Goal: Task Accomplishment & Management: Use online tool/utility

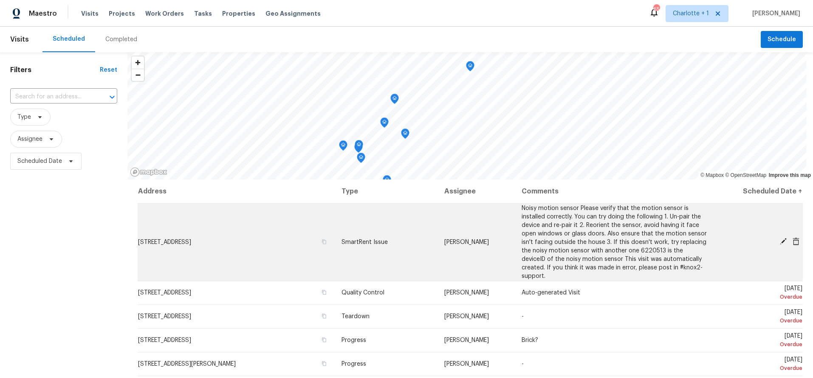
click at [532, 231] on span "Noisy motion sensor Please verify that the motion sensor is installed correctly…" at bounding box center [614, 243] width 185 height 74
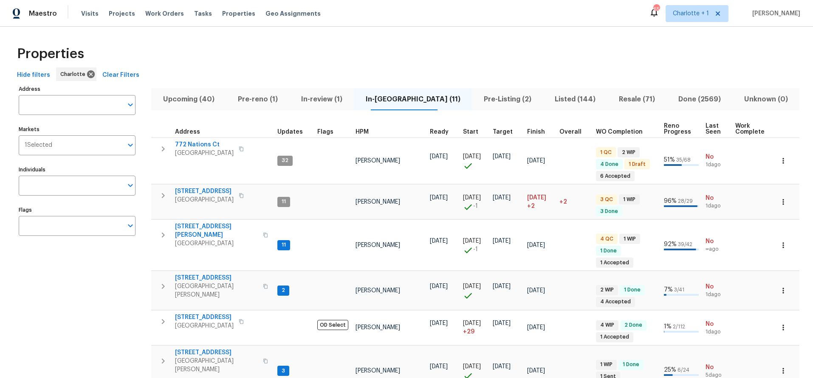
click at [612, 94] on span "Resale (71)" at bounding box center [636, 99] width 49 height 12
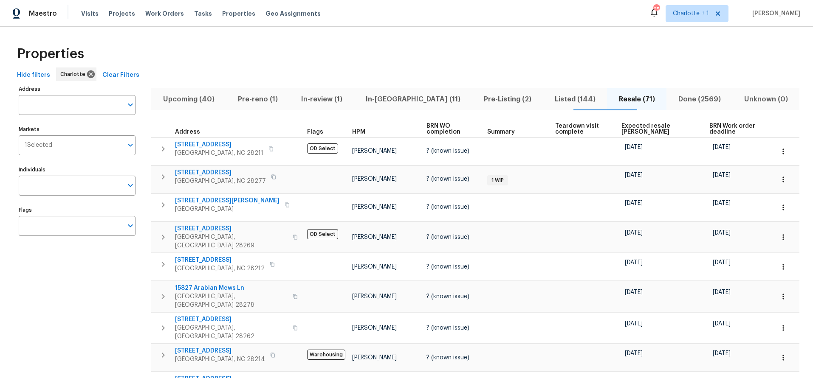
click at [633, 127] on span "Expected resale COE" at bounding box center [657, 129] width 73 height 12
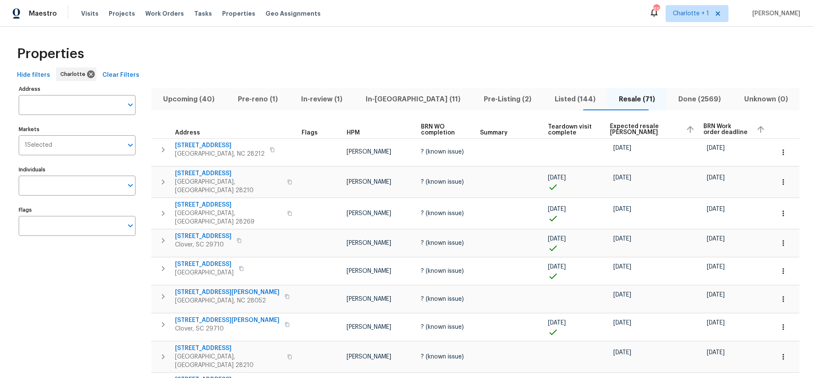
click at [626, 127] on span "Expected resale COE" at bounding box center [644, 130] width 69 height 12
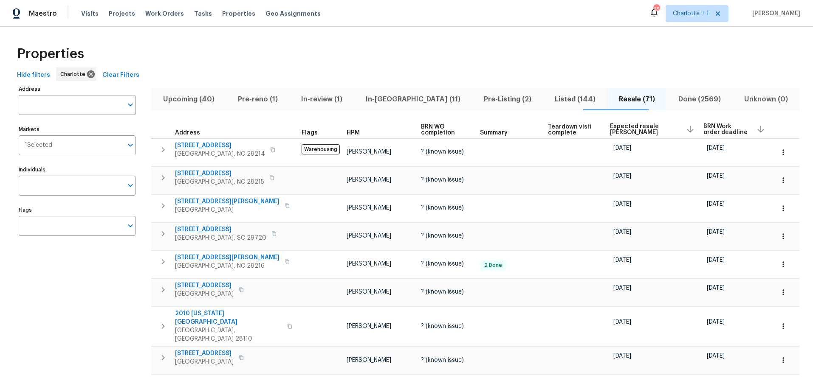
click at [297, 43] on div "Properties" at bounding box center [407, 53] width 786 height 27
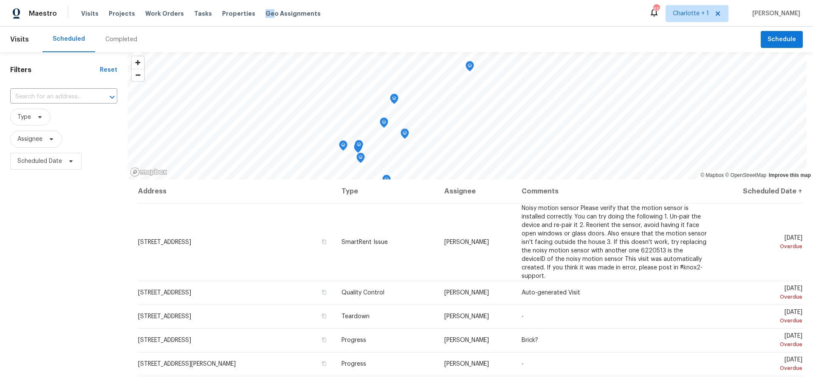
drag, startPoint x: 259, startPoint y: 14, endPoint x: 249, endPoint y: 7, distance: 12.2
click at [249, 7] on div "Visits Projects Work Orders Tasks Properties Geo Assignments" at bounding box center [206, 13] width 250 height 17
click at [229, 12] on span "Properties" at bounding box center [238, 13] width 33 height 8
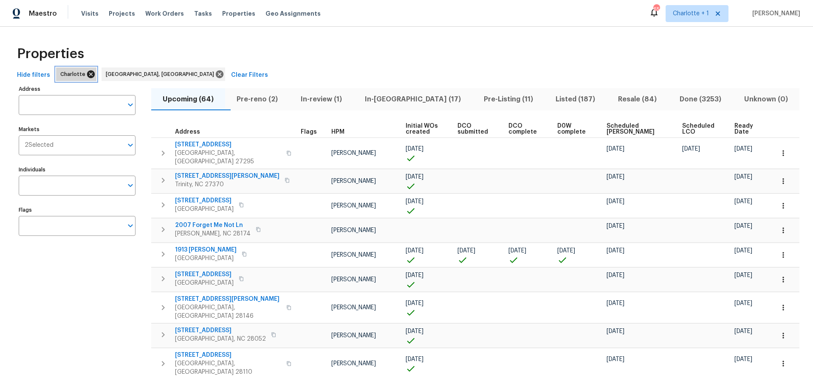
click at [88, 70] on icon at bounding box center [90, 74] width 9 height 9
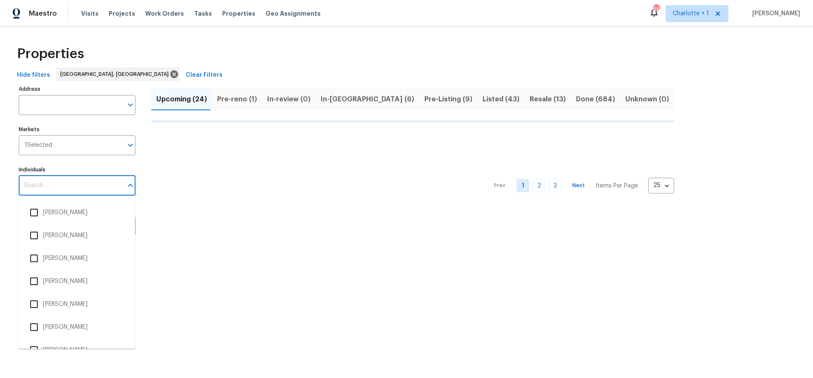
click at [63, 192] on input "Individuals" at bounding box center [71, 186] width 104 height 20
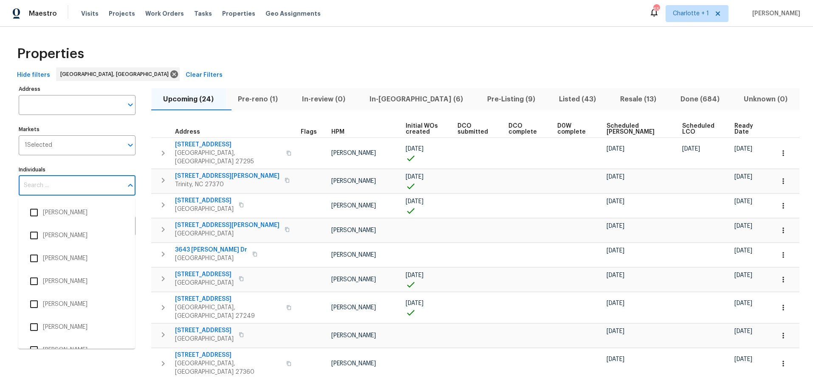
click at [76, 185] on input "Individuals" at bounding box center [71, 186] width 104 height 20
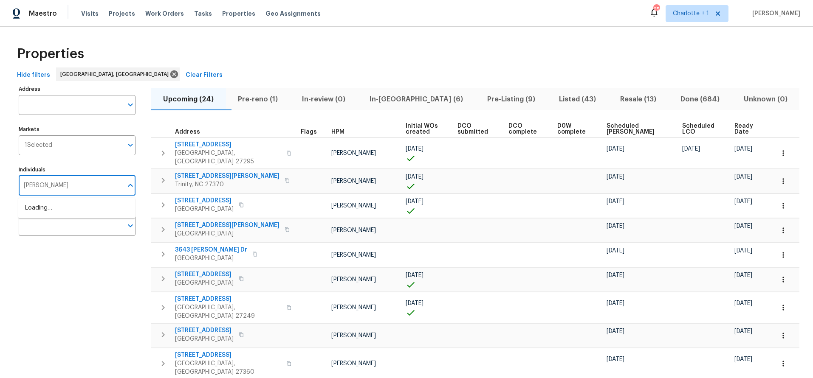
type input "terry tullar"
click at [68, 214] on li "[PERSON_NAME]" at bounding box center [76, 213] width 103 height 18
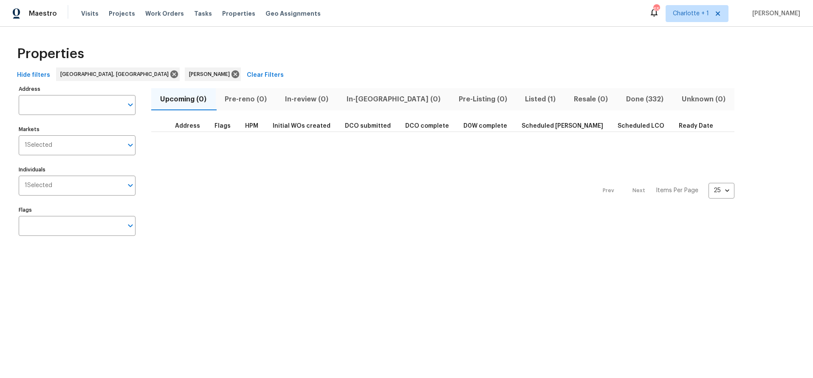
click at [285, 57] on div "Properties" at bounding box center [407, 53] width 786 height 27
click at [521, 100] on span "Listed (1)" at bounding box center [540, 99] width 39 height 12
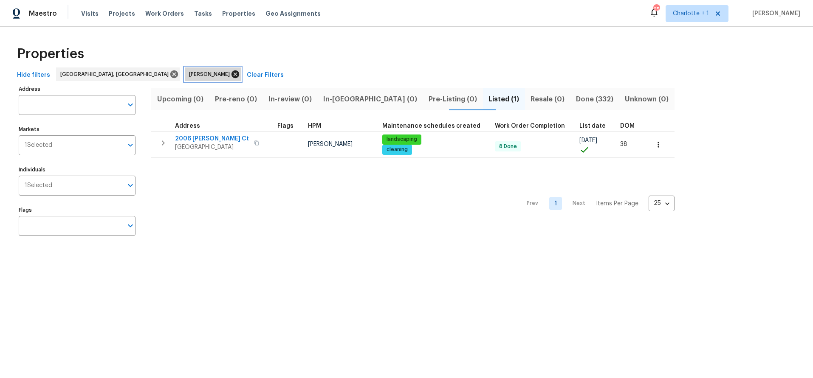
click at [231, 72] on icon at bounding box center [235, 74] width 9 height 9
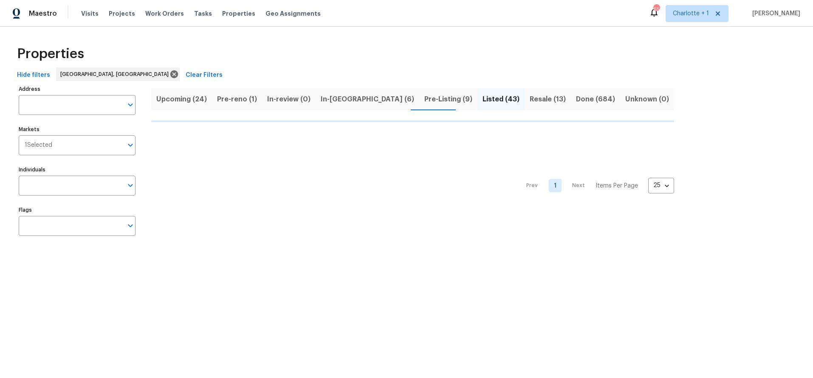
click at [383, 74] on div "Hide filters Greensboro, NC Clear Filters" at bounding box center [407, 76] width 786 height 16
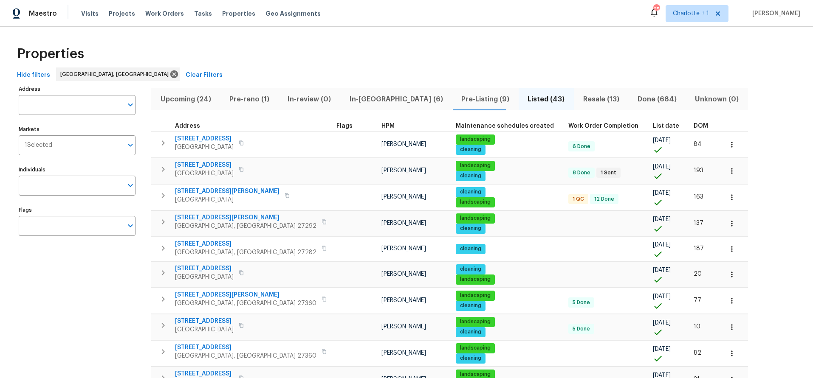
click at [524, 99] on span "Listed (43)" at bounding box center [546, 99] width 45 height 12
click at [579, 99] on span "Resale (13)" at bounding box center [601, 99] width 44 height 12
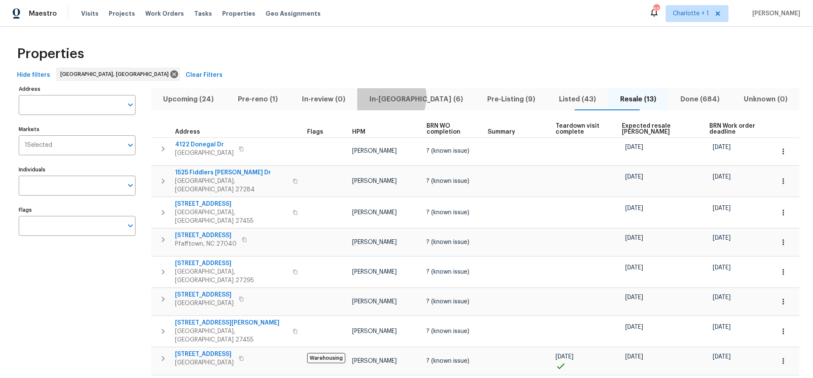
click at [400, 97] on span "In-reno (6)" at bounding box center [415, 99] width 107 height 12
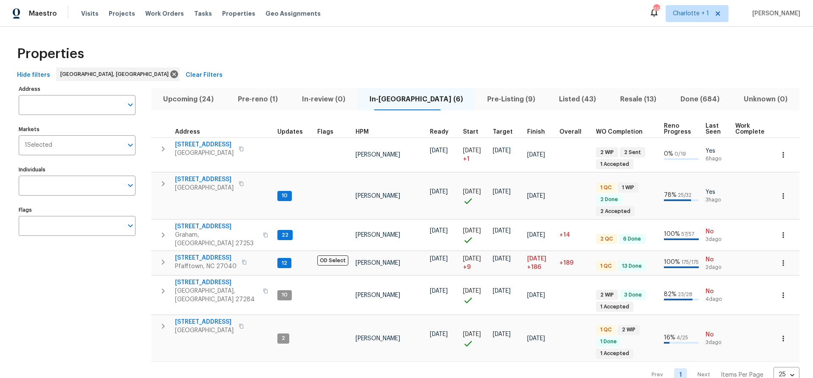
click at [341, 102] on span "In-review (0)" at bounding box center [323, 99] width 57 height 12
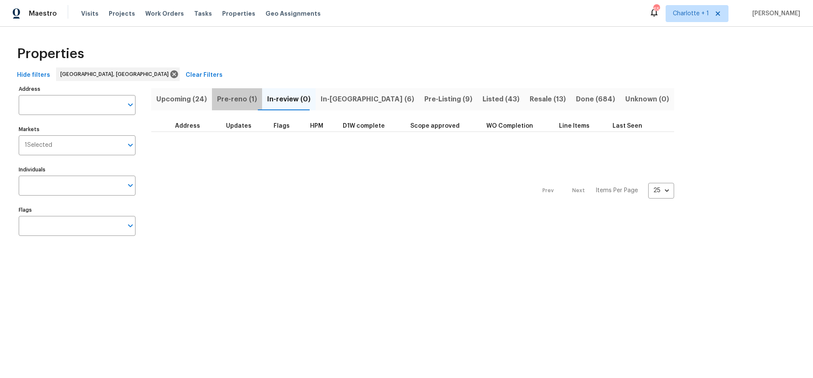
click at [246, 95] on span "Pre-reno (1)" at bounding box center [237, 99] width 40 height 12
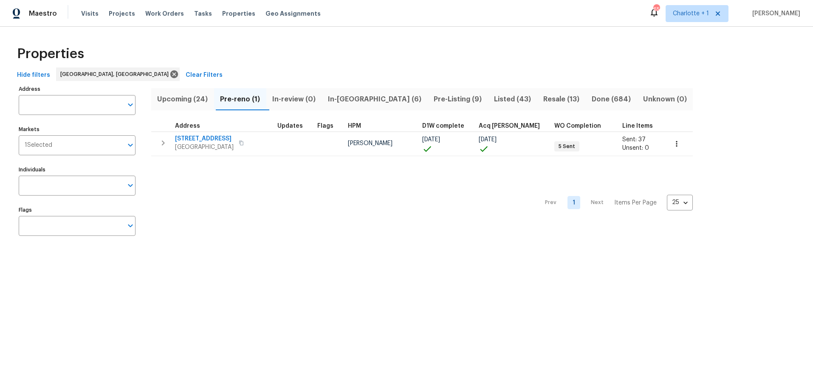
click at [415, 62] on div "Properties" at bounding box center [407, 53] width 786 height 27
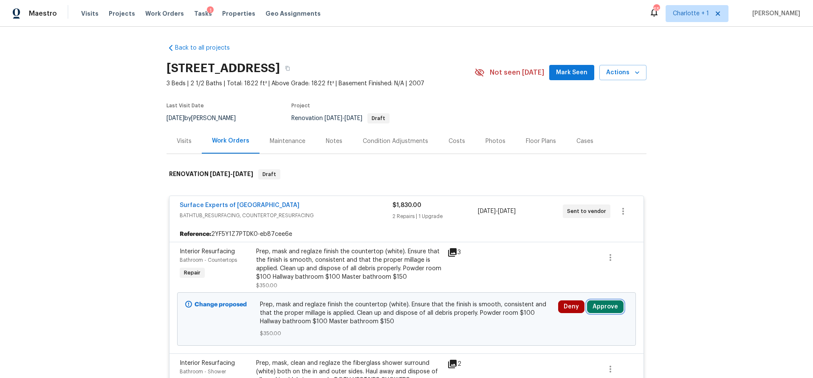
drag, startPoint x: 612, startPoint y: 305, endPoint x: 606, endPoint y: 306, distance: 6.4
click at [612, 305] on button "Approve" at bounding box center [605, 307] width 37 height 13
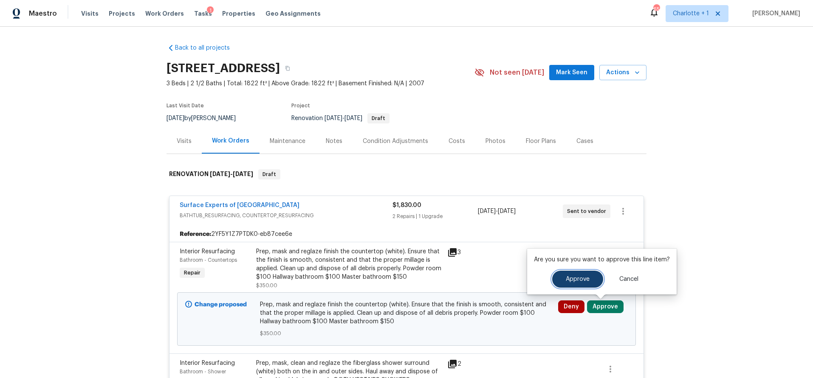
click at [563, 277] on button "Approve" at bounding box center [577, 279] width 51 height 17
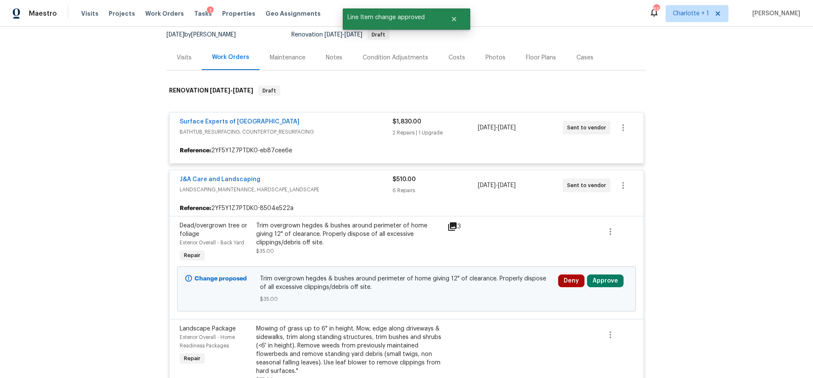
scroll to position [95, 0]
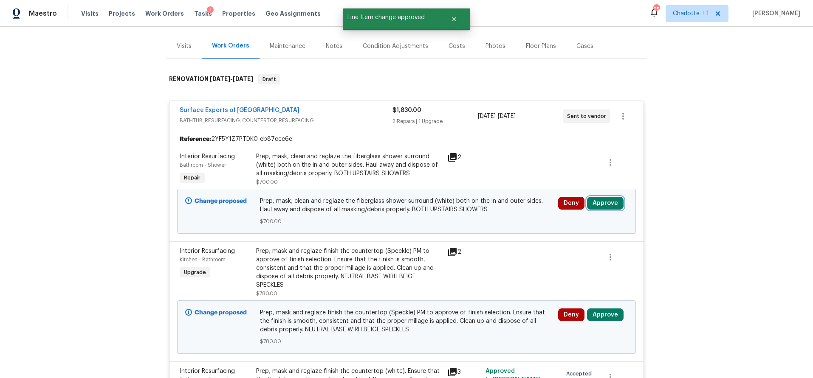
click at [599, 200] on button "Approve" at bounding box center [605, 203] width 37 height 13
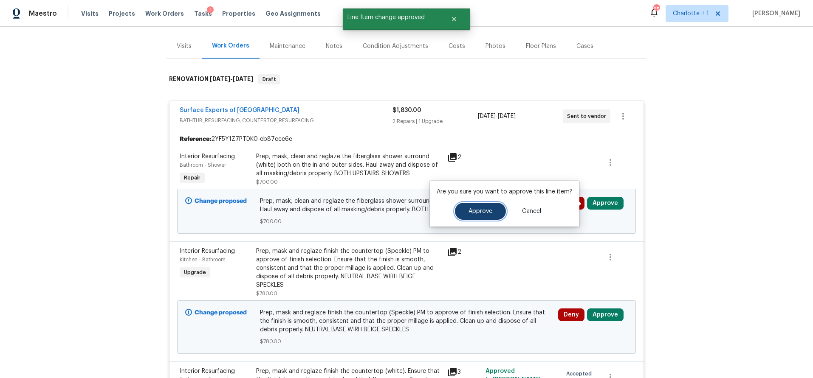
click at [490, 207] on button "Approve" at bounding box center [480, 211] width 51 height 17
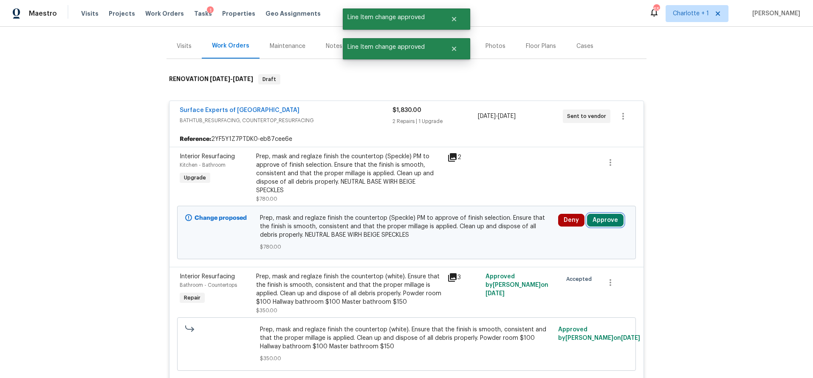
drag, startPoint x: 604, startPoint y: 223, endPoint x: 598, endPoint y: 223, distance: 6.8
click at [604, 223] on button "Approve" at bounding box center [605, 220] width 37 height 13
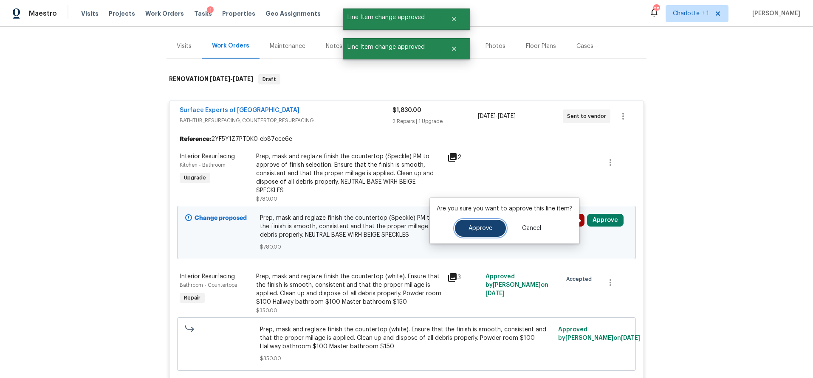
click at [490, 222] on button "Approve" at bounding box center [480, 228] width 51 height 17
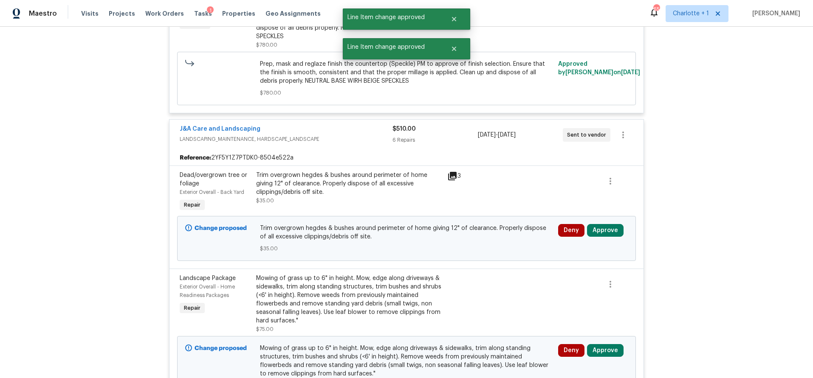
scroll to position [472, 0]
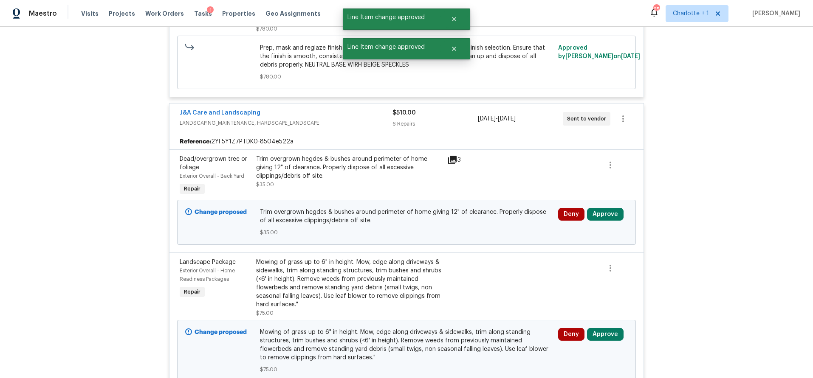
drag, startPoint x: 606, startPoint y: 226, endPoint x: 606, endPoint y: 222, distance: 4.3
click at [606, 226] on div "Deny Approve" at bounding box center [592, 223] width 75 height 34
click at [606, 216] on button "Approve" at bounding box center [605, 214] width 37 height 13
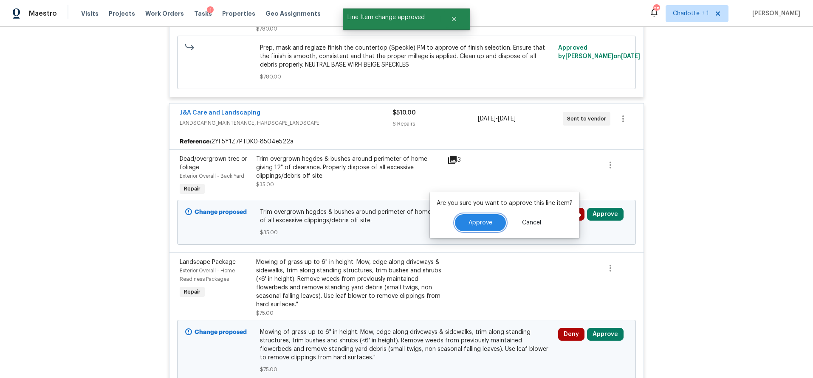
drag, startPoint x: 495, startPoint y: 223, endPoint x: 499, endPoint y: 228, distance: 6.6
click at [495, 223] on button "Approve" at bounding box center [480, 222] width 51 height 17
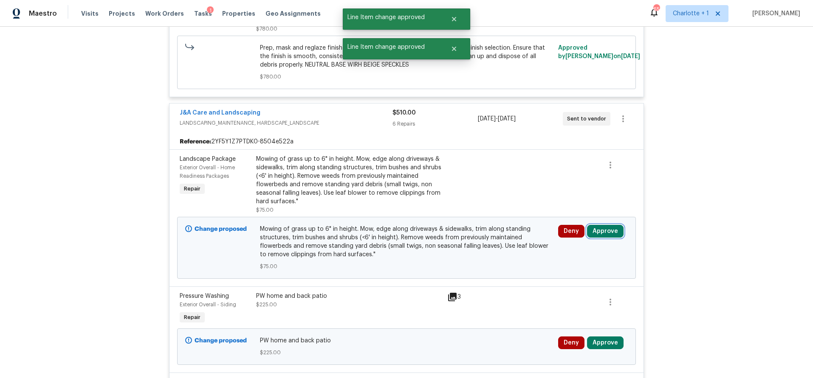
drag, startPoint x: 602, startPoint y: 229, endPoint x: 595, endPoint y: 231, distance: 8.1
click at [602, 229] on button "Approve" at bounding box center [605, 231] width 37 height 13
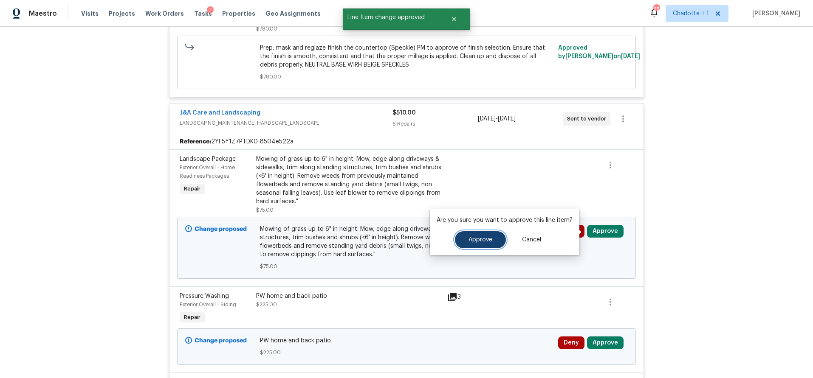
click at [480, 240] on span "Approve" at bounding box center [480, 240] width 24 height 6
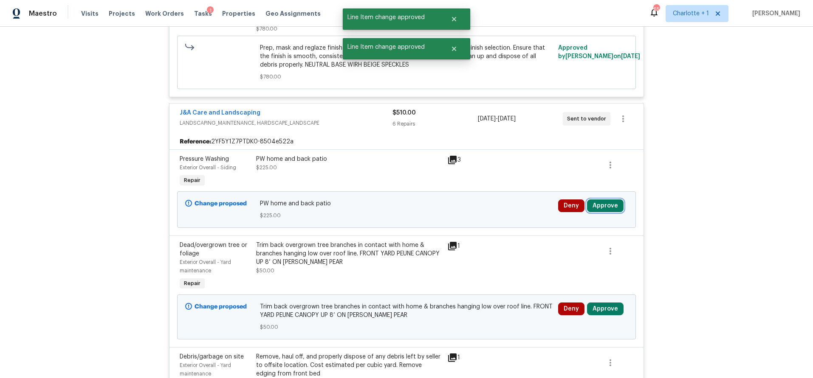
click at [599, 208] on button "Approve" at bounding box center [605, 206] width 37 height 13
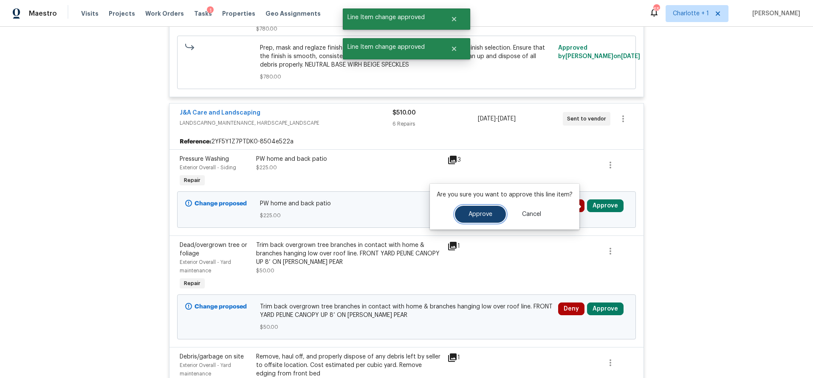
click at [471, 209] on button "Approve" at bounding box center [480, 214] width 51 height 17
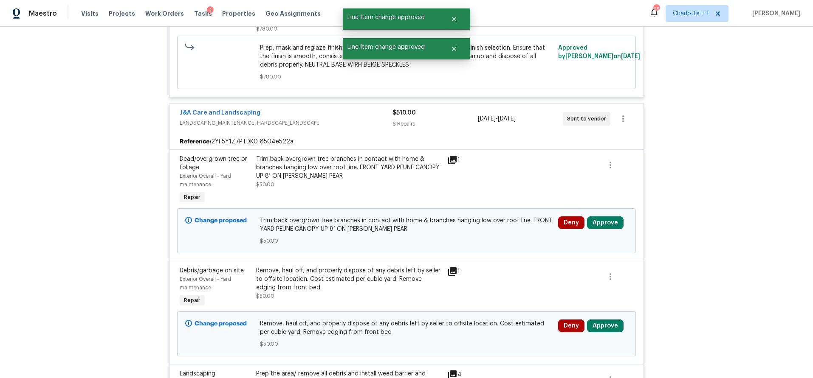
click at [595, 215] on div "Deny Approve" at bounding box center [592, 231] width 75 height 34
click at [595, 220] on button "Approve" at bounding box center [605, 223] width 37 height 13
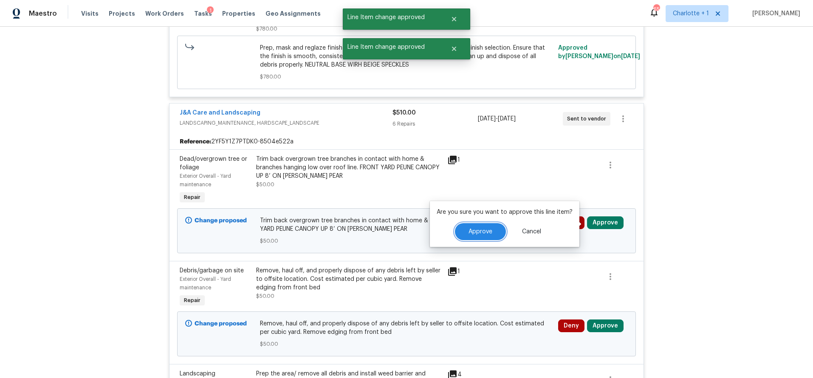
click at [463, 228] on button "Approve" at bounding box center [480, 231] width 51 height 17
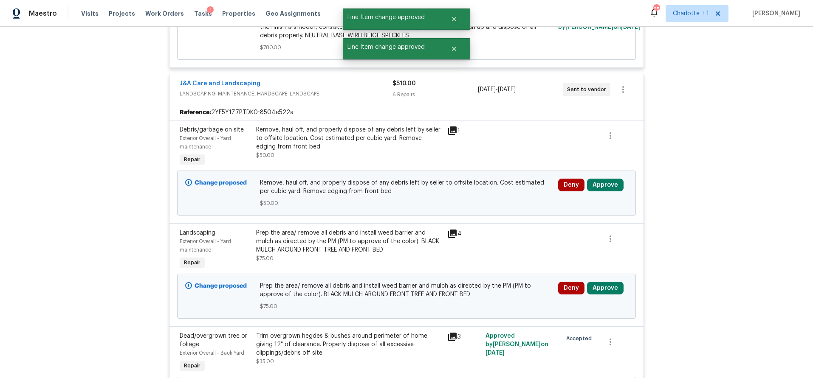
scroll to position [513, 0]
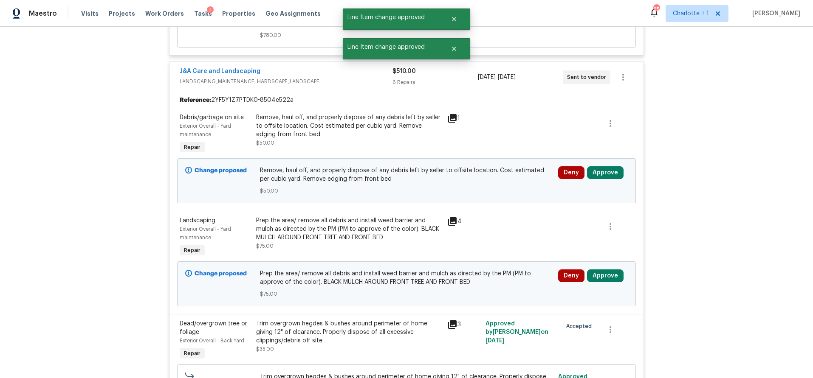
click at [608, 182] on div "Deny Approve" at bounding box center [592, 181] width 75 height 34
click at [607, 176] on button "Approve" at bounding box center [605, 172] width 37 height 13
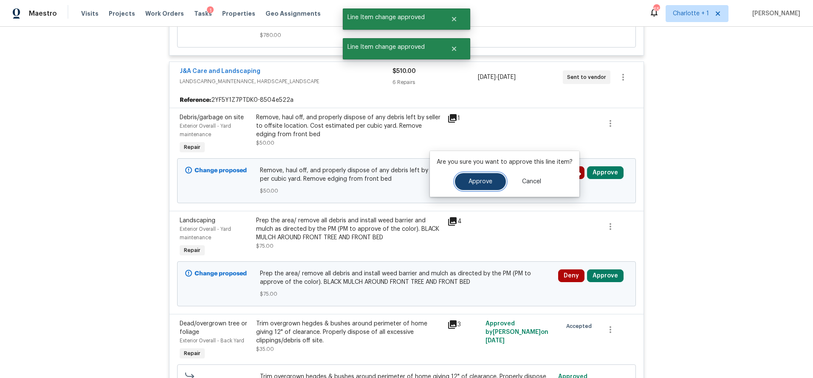
click at [480, 186] on button "Approve" at bounding box center [480, 181] width 51 height 17
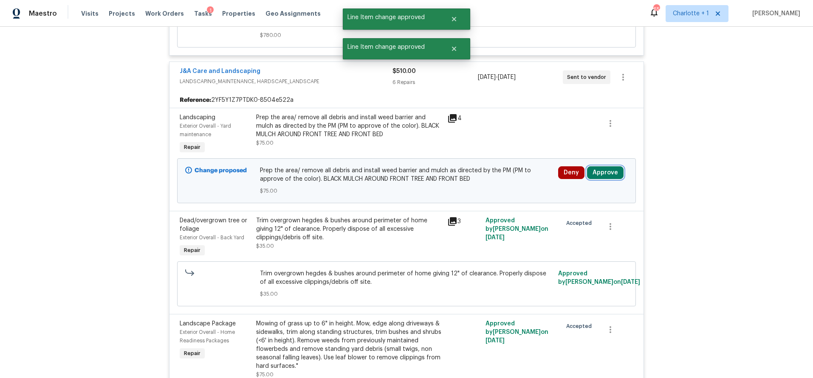
click at [601, 175] on button "Approve" at bounding box center [605, 172] width 37 height 13
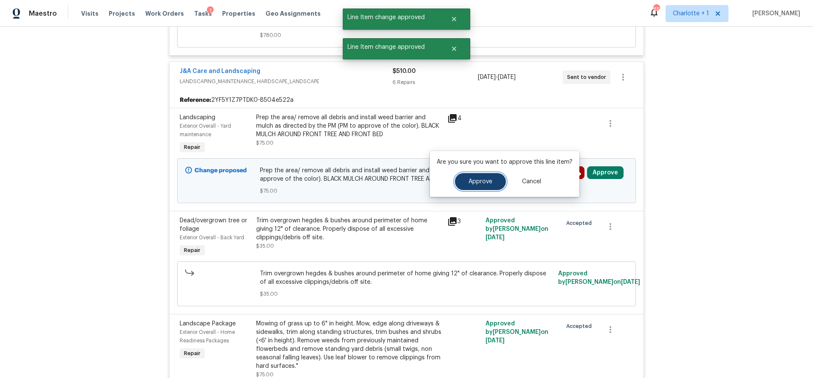
click at [484, 180] on span "Approve" at bounding box center [480, 182] width 24 height 6
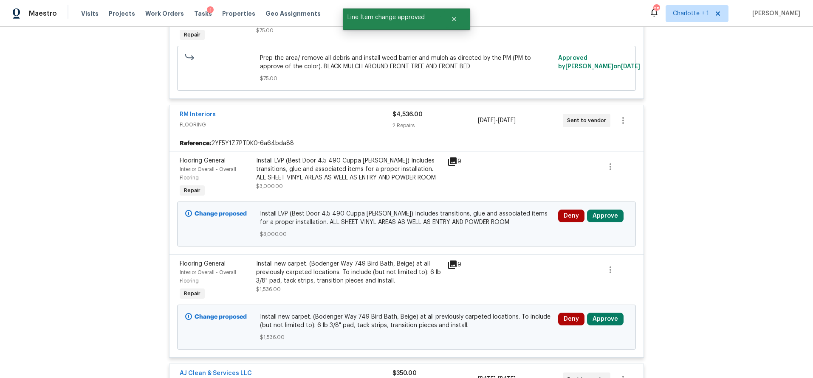
scroll to position [1170, 0]
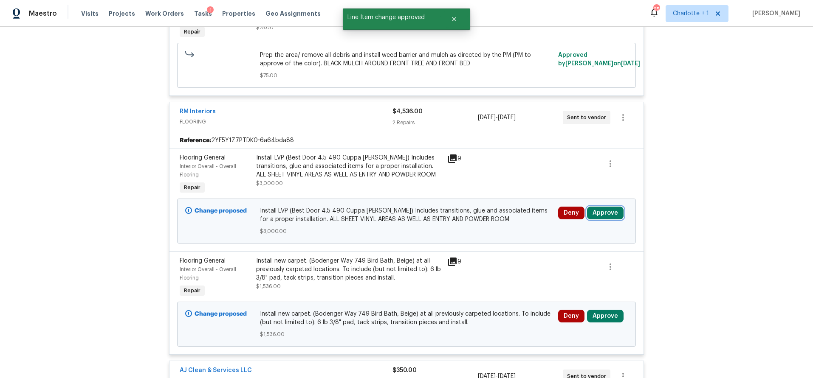
click at [608, 217] on button "Approve" at bounding box center [605, 213] width 37 height 13
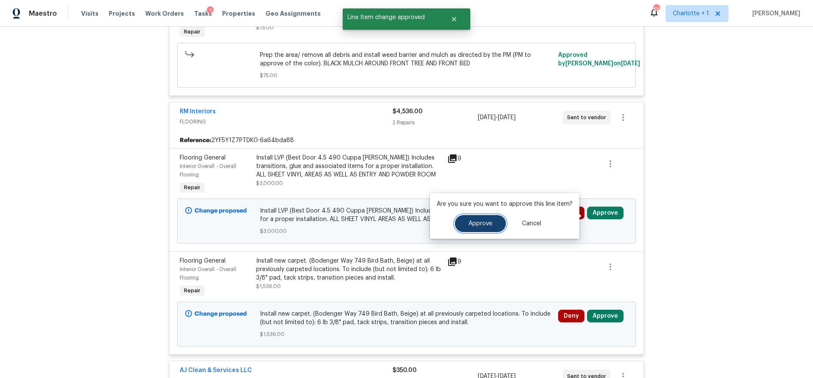
click at [480, 229] on button "Approve" at bounding box center [480, 223] width 51 height 17
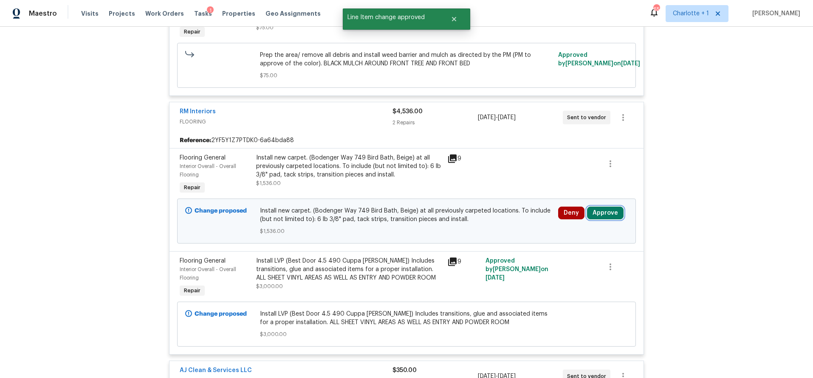
click at [603, 212] on button "Approve" at bounding box center [605, 213] width 37 height 13
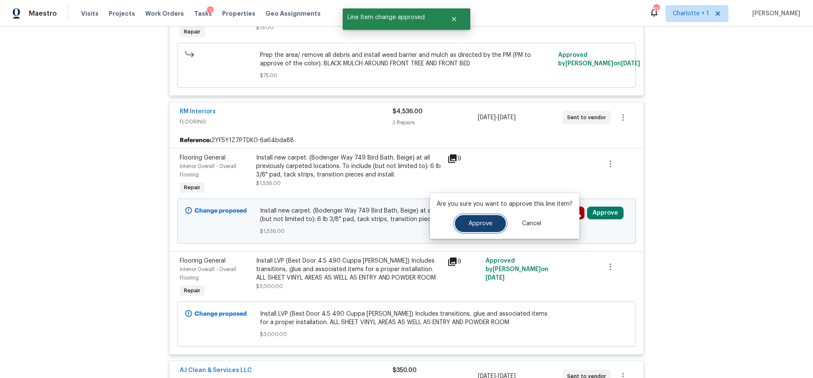
click at [479, 220] on button "Approve" at bounding box center [480, 223] width 51 height 17
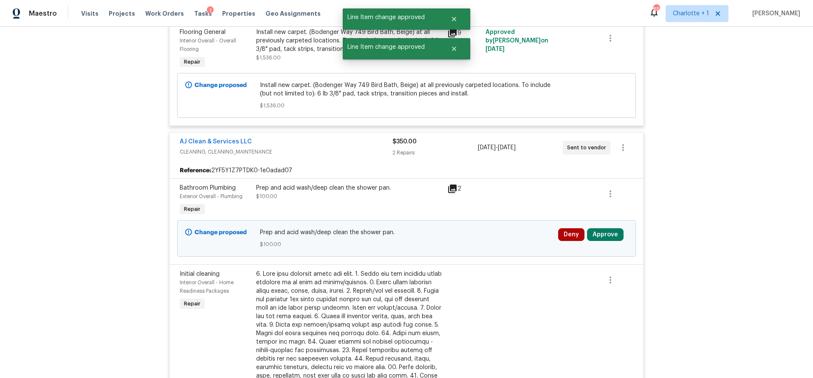
scroll to position [1428, 0]
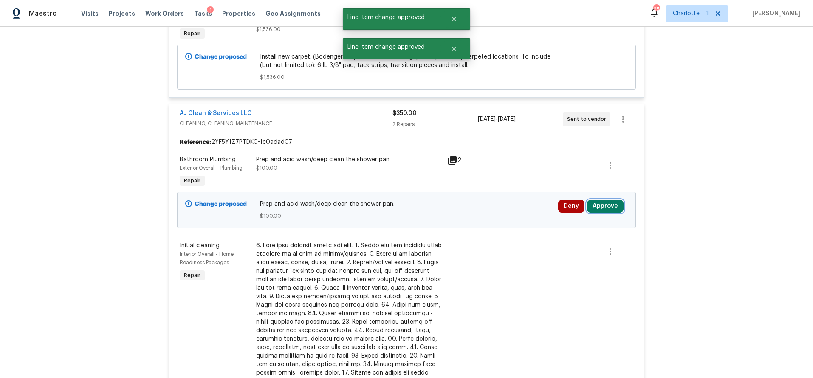
click at [607, 205] on button "Approve" at bounding box center [605, 206] width 37 height 13
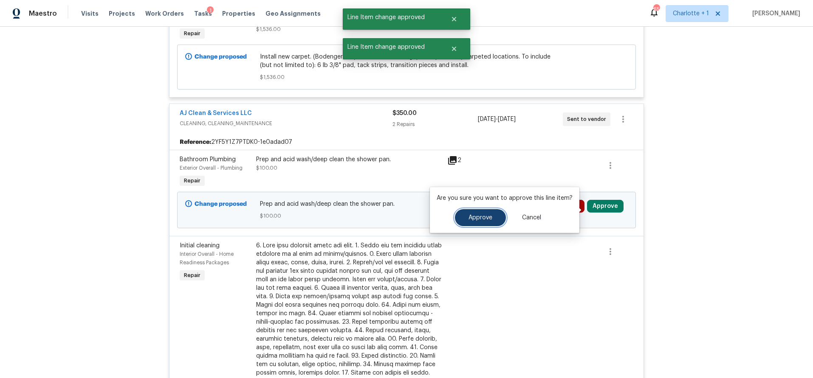
click at [471, 214] on button "Approve" at bounding box center [480, 217] width 51 height 17
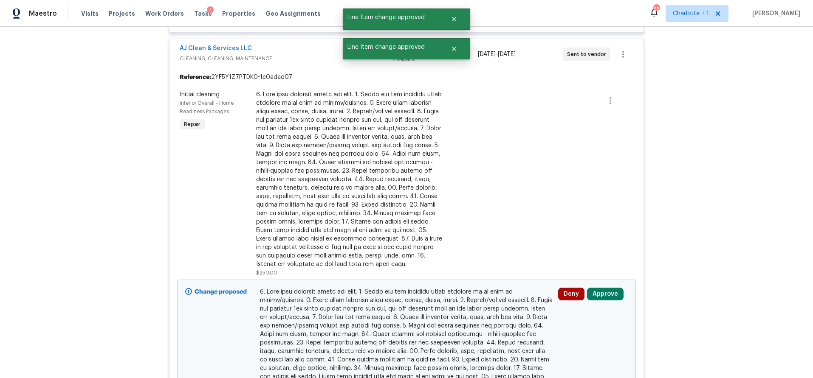
scroll to position [1528, 0]
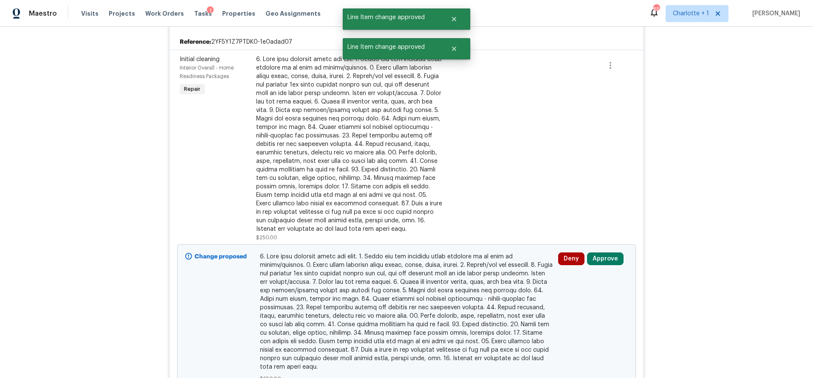
click at [600, 256] on div "Deny Approve" at bounding box center [592, 318] width 75 height 136
click at [596, 260] on button "Approve" at bounding box center [605, 259] width 37 height 13
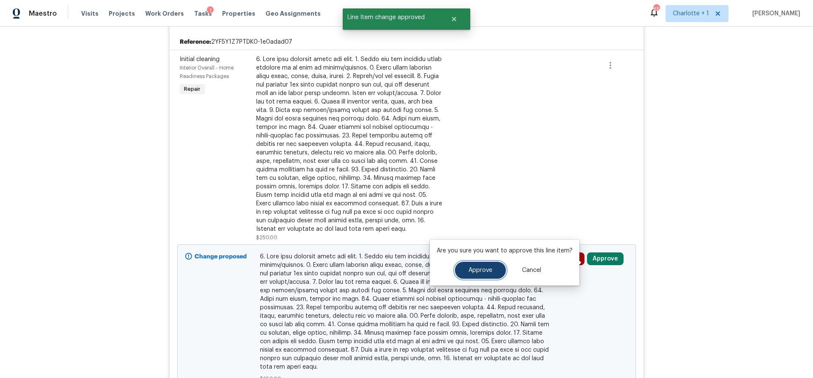
click at [486, 273] on span "Approve" at bounding box center [480, 271] width 24 height 6
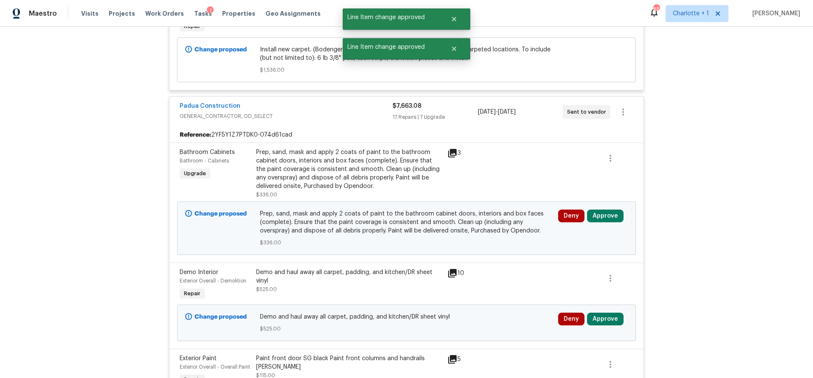
scroll to position [1975, 0]
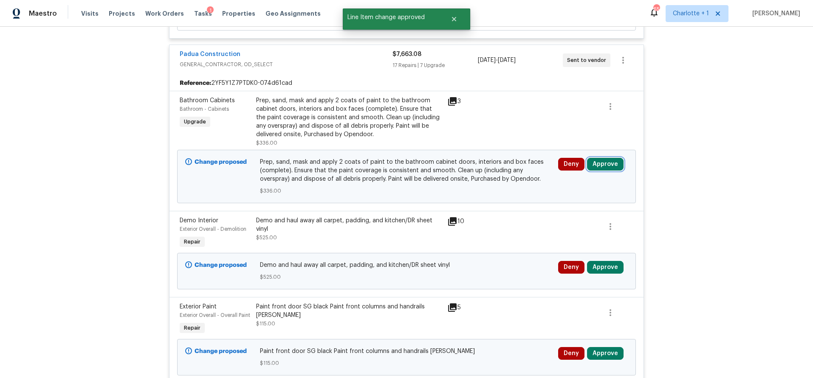
click at [595, 171] on button "Approve" at bounding box center [605, 164] width 37 height 13
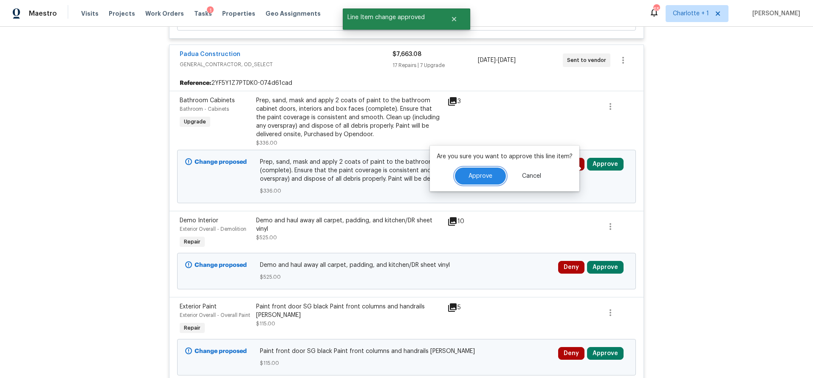
drag, startPoint x: 485, startPoint y: 177, endPoint x: 501, endPoint y: 179, distance: 16.3
click at [485, 177] on span "Approve" at bounding box center [480, 176] width 24 height 6
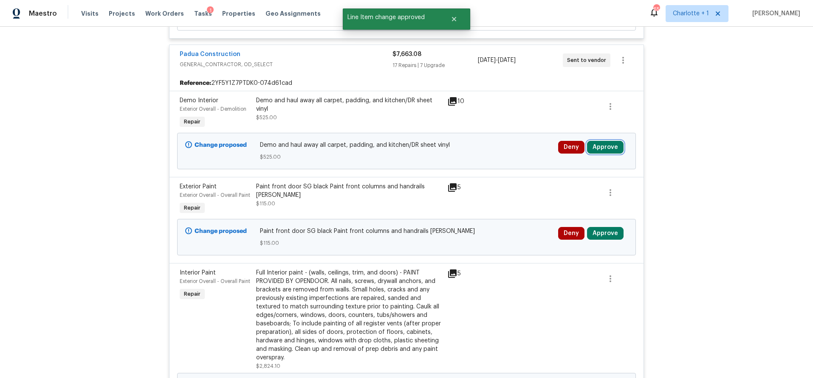
click at [603, 154] on button "Approve" at bounding box center [605, 147] width 37 height 13
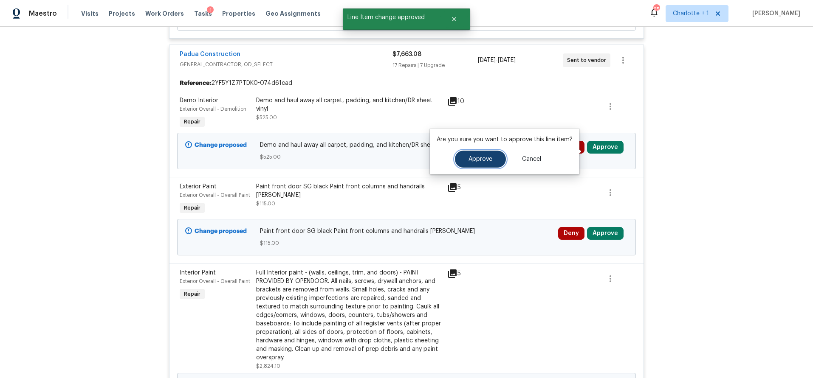
click at [477, 158] on span "Approve" at bounding box center [480, 159] width 24 height 6
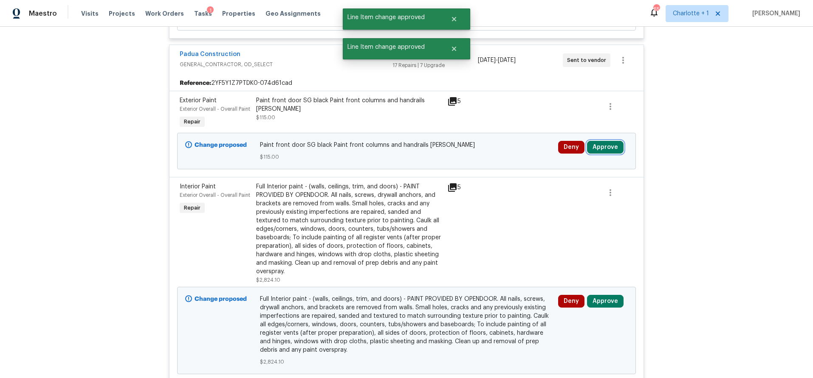
click at [606, 154] on button "Approve" at bounding box center [605, 147] width 37 height 13
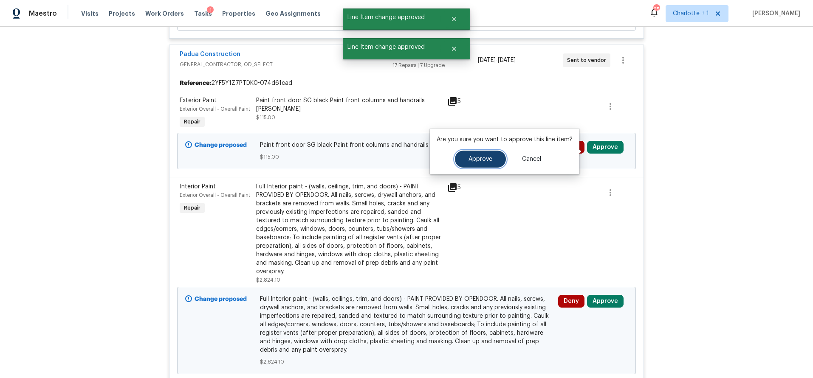
click at [491, 160] on button "Approve" at bounding box center [480, 159] width 51 height 17
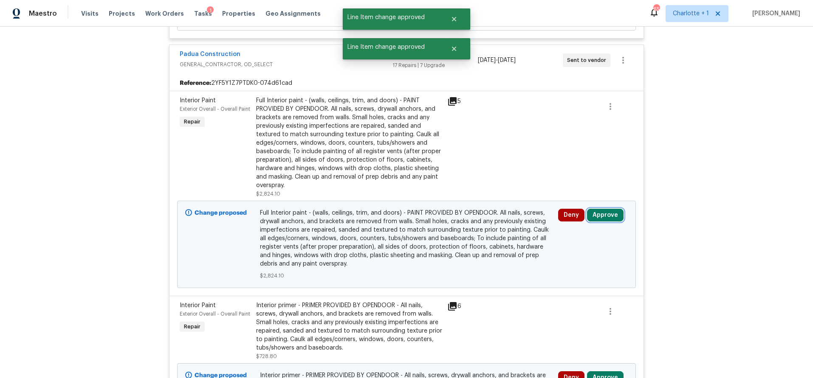
click at [606, 220] on button "Approve" at bounding box center [605, 215] width 37 height 13
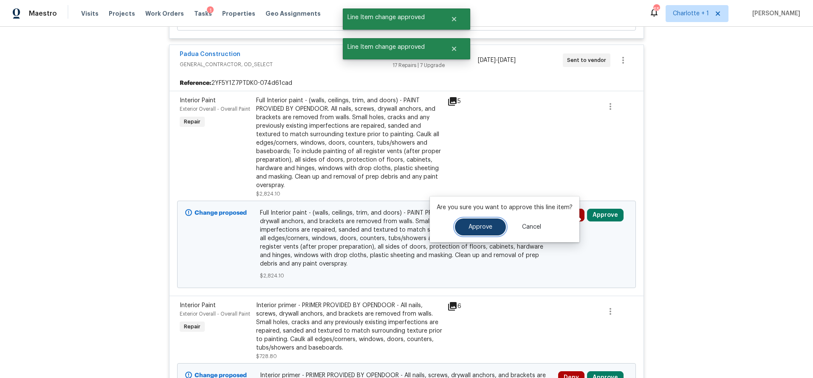
click at [479, 223] on button "Approve" at bounding box center [480, 227] width 51 height 17
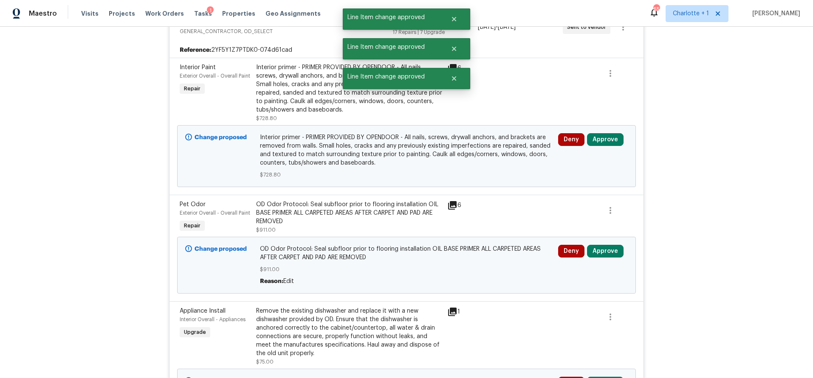
scroll to position [2054, 0]
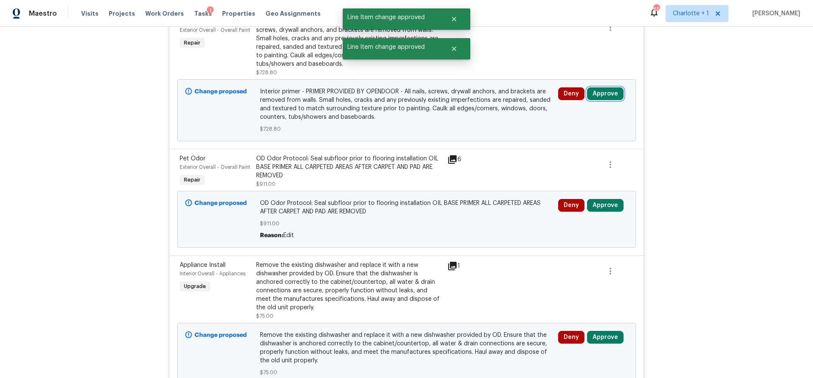
click at [598, 94] on button "Approve" at bounding box center [605, 93] width 37 height 13
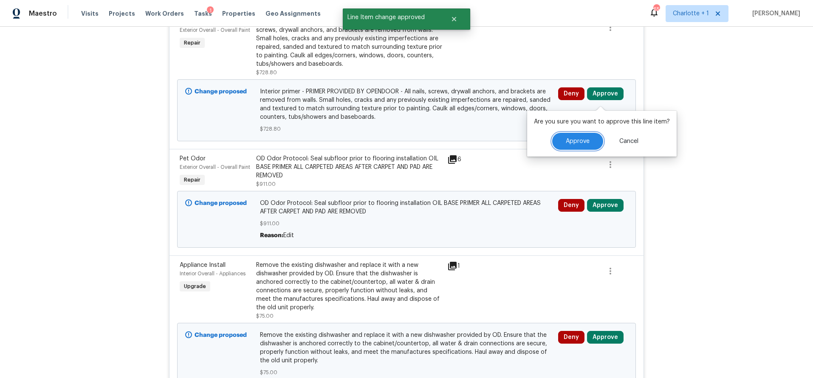
click at [570, 141] on span "Approve" at bounding box center [578, 141] width 24 height 6
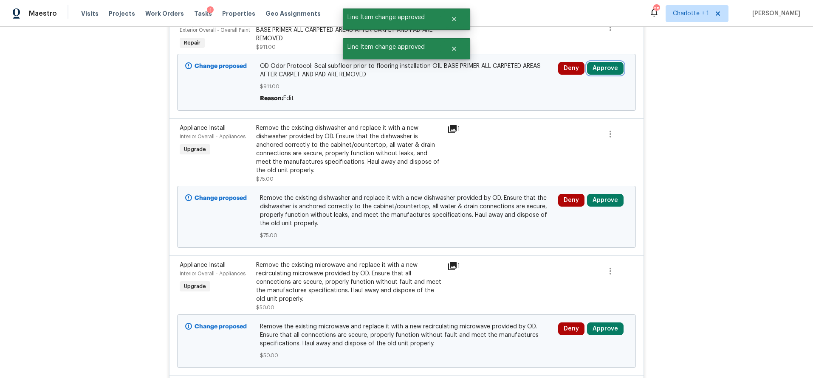
click at [609, 68] on button "Approve" at bounding box center [605, 68] width 37 height 13
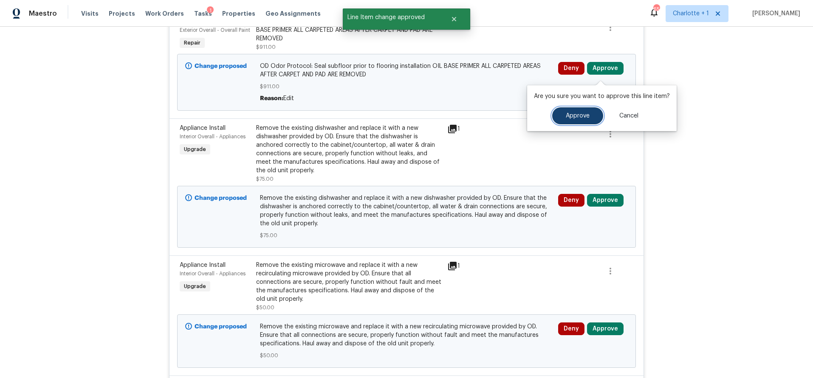
click at [577, 118] on span "Approve" at bounding box center [578, 116] width 24 height 6
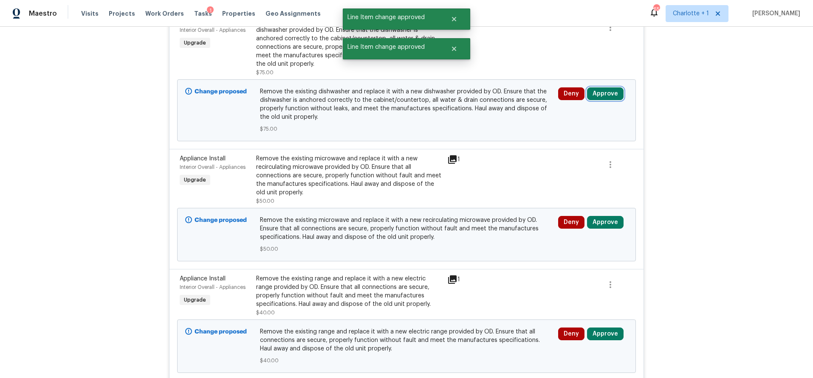
click at [600, 97] on button "Approve" at bounding box center [605, 93] width 37 height 13
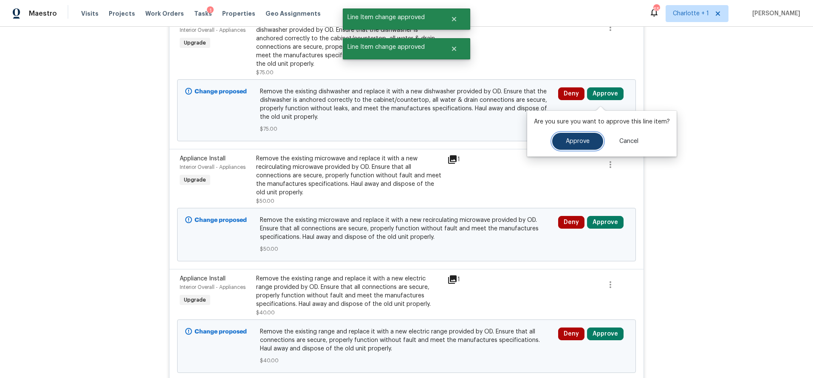
click at [589, 143] on button "Approve" at bounding box center [577, 141] width 51 height 17
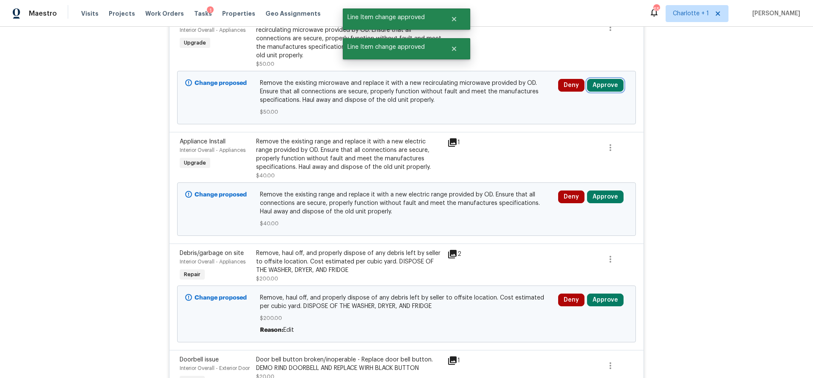
click at [595, 92] on button "Approve" at bounding box center [605, 85] width 37 height 13
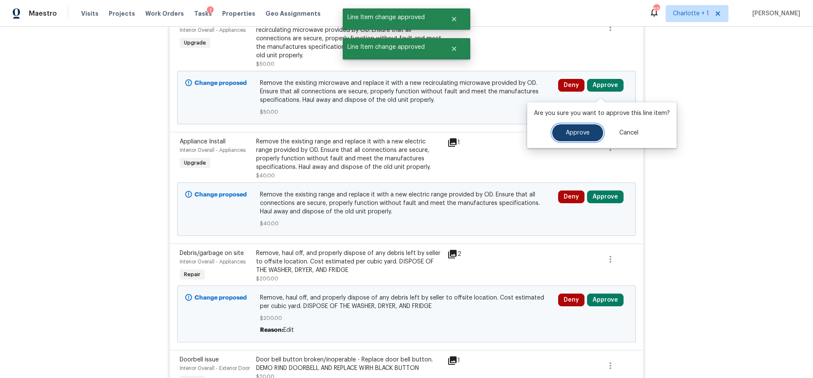
click at [571, 133] on span "Approve" at bounding box center [578, 133] width 24 height 6
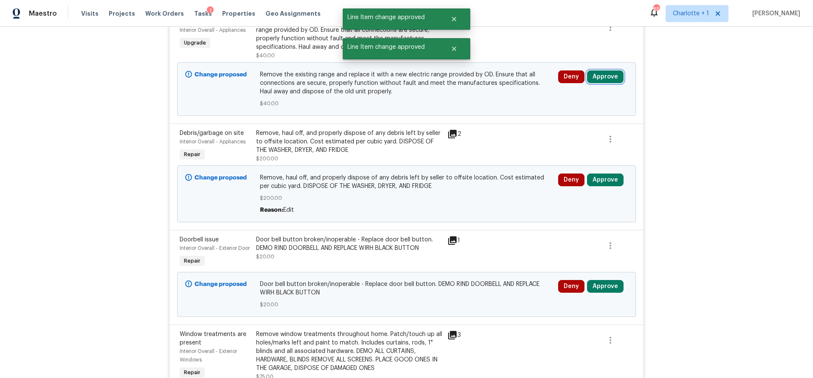
click at [605, 82] on button "Approve" at bounding box center [605, 76] width 37 height 13
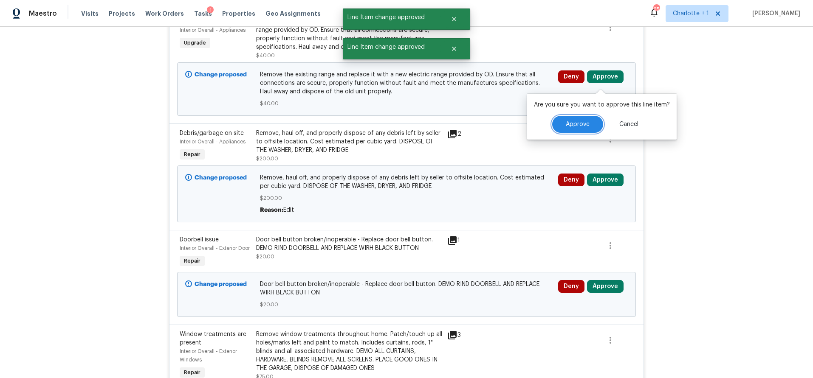
click at [567, 124] on span "Approve" at bounding box center [578, 124] width 24 height 6
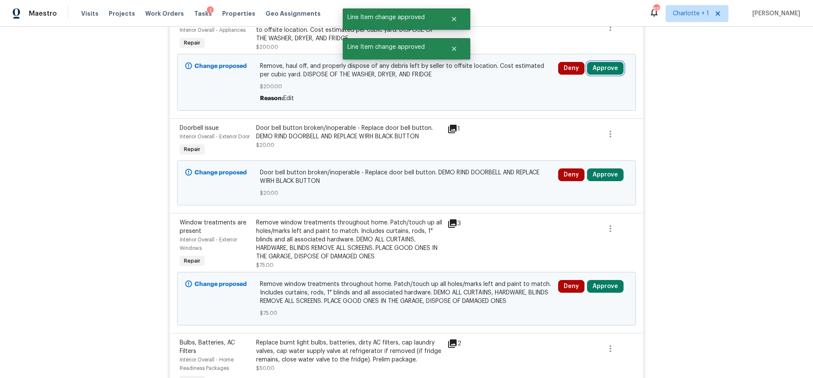
click at [606, 74] on button "Approve" at bounding box center [605, 68] width 37 height 13
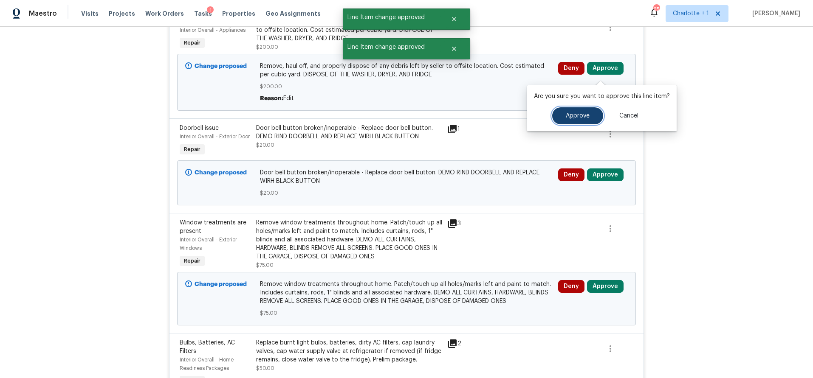
click at [574, 116] on span "Approve" at bounding box center [578, 116] width 24 height 6
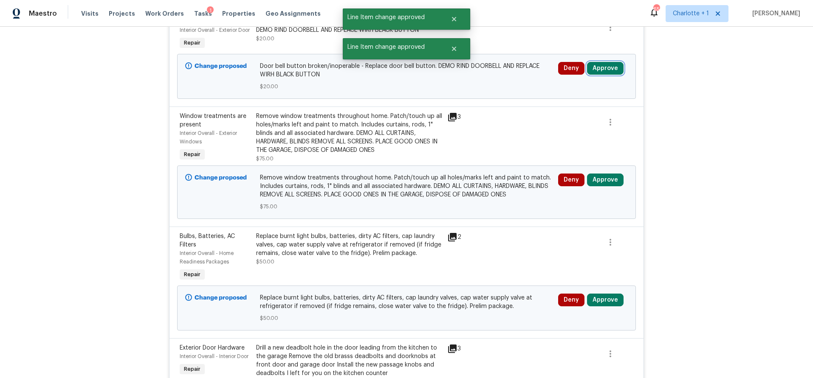
drag, startPoint x: 601, startPoint y: 81, endPoint x: 580, endPoint y: 86, distance: 21.8
click at [601, 75] on button "Approve" at bounding box center [605, 68] width 37 height 13
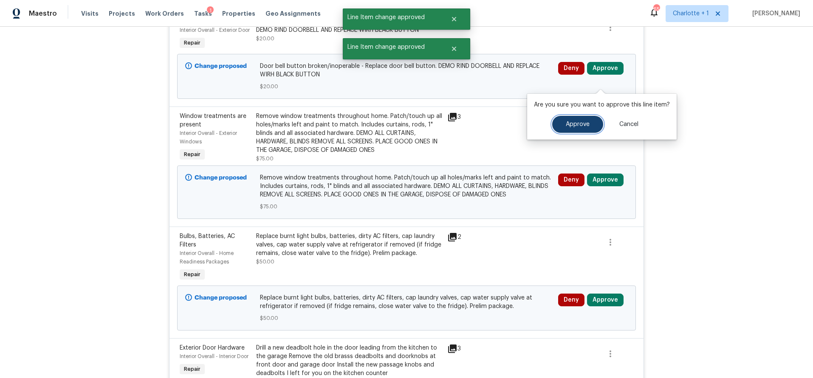
click at [563, 125] on button "Approve" at bounding box center [577, 124] width 51 height 17
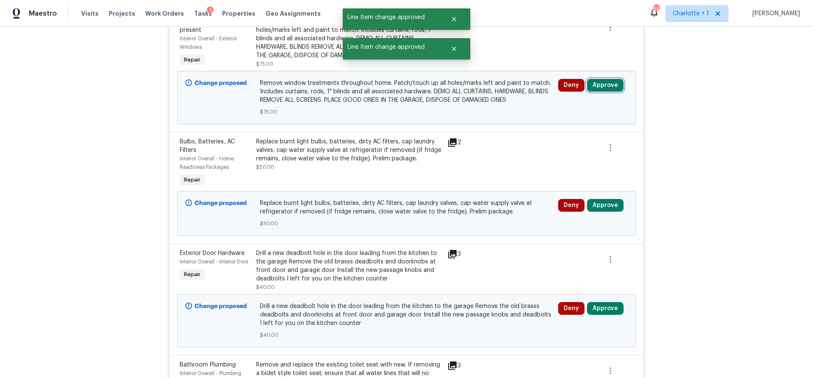
drag, startPoint x: 613, startPoint y: 87, endPoint x: 605, endPoint y: 90, distance: 8.6
click at [613, 87] on button "Approve" at bounding box center [605, 85] width 37 height 13
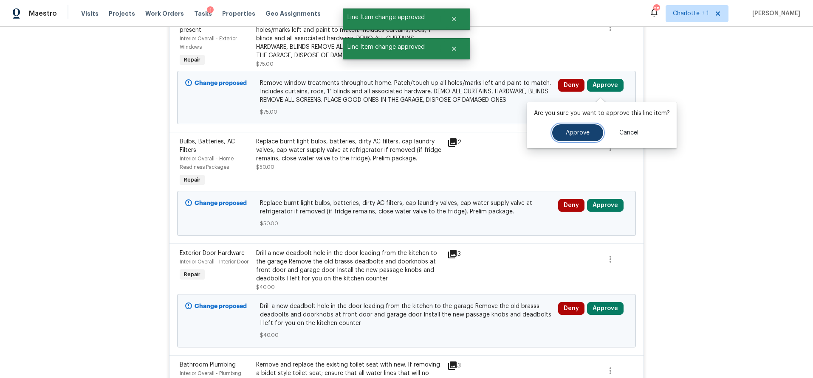
click at [573, 131] on span "Approve" at bounding box center [578, 133] width 24 height 6
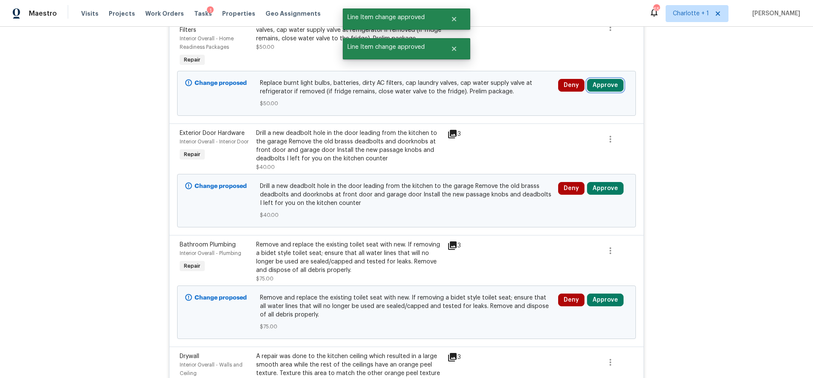
click at [612, 89] on button "Approve" at bounding box center [605, 85] width 37 height 13
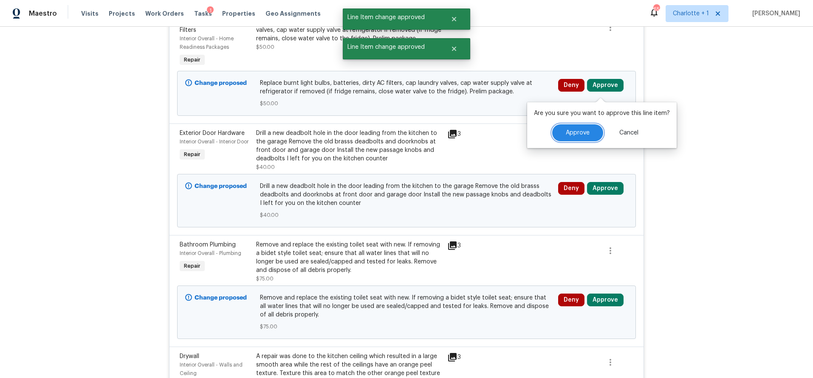
drag, startPoint x: 567, startPoint y: 130, endPoint x: 567, endPoint y: 121, distance: 8.9
click at [567, 130] on span "Approve" at bounding box center [578, 133] width 24 height 6
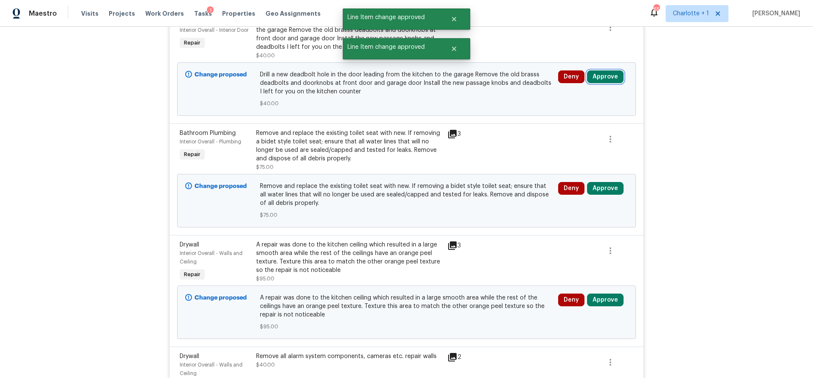
drag, startPoint x: 601, startPoint y: 83, endPoint x: 597, endPoint y: 87, distance: 6.3
click at [601, 83] on button "Approve" at bounding box center [605, 76] width 37 height 13
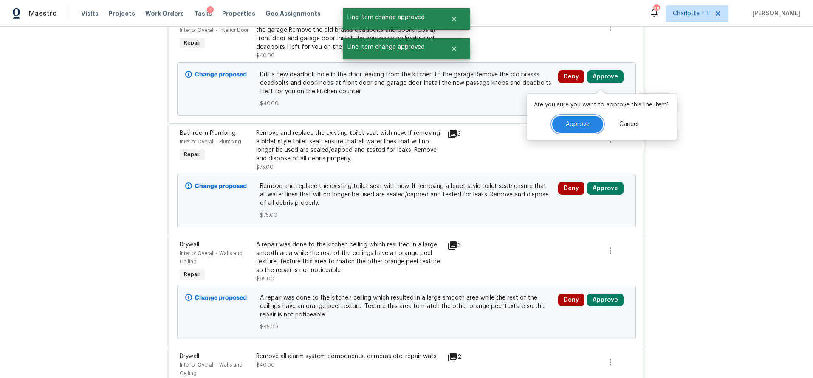
click at [570, 122] on span "Approve" at bounding box center [578, 124] width 24 height 6
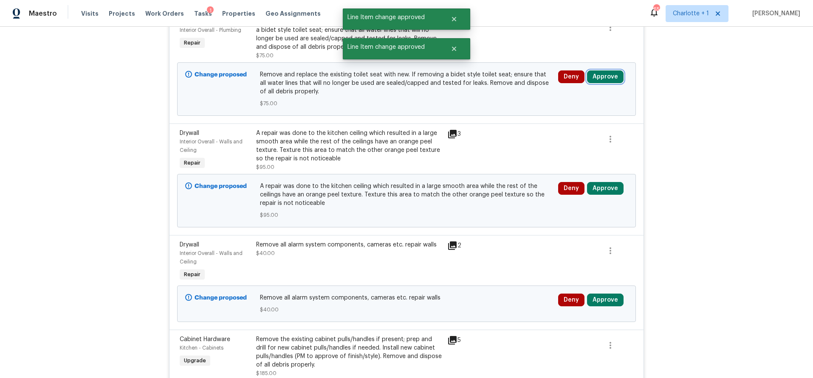
click at [615, 80] on button "Approve" at bounding box center [605, 76] width 37 height 13
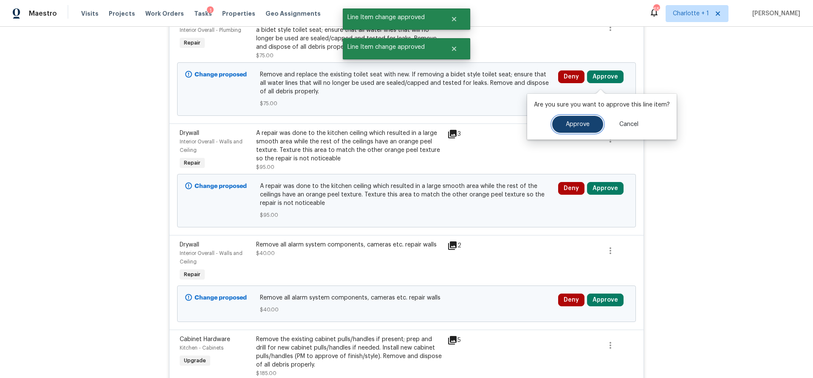
click at [584, 119] on button "Approve" at bounding box center [577, 124] width 51 height 17
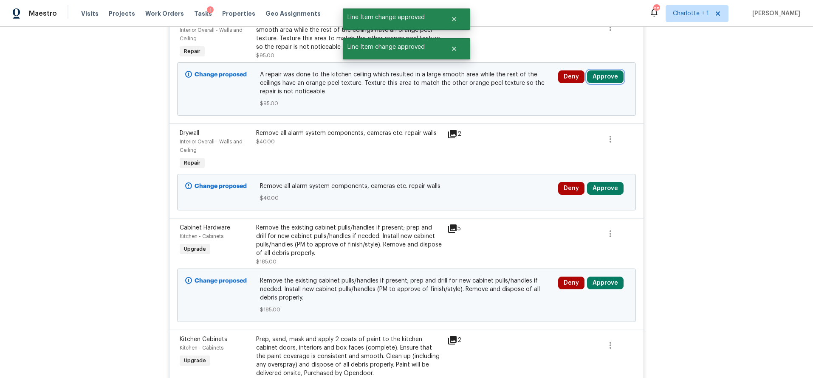
click at [593, 81] on button "Approve" at bounding box center [605, 76] width 37 height 13
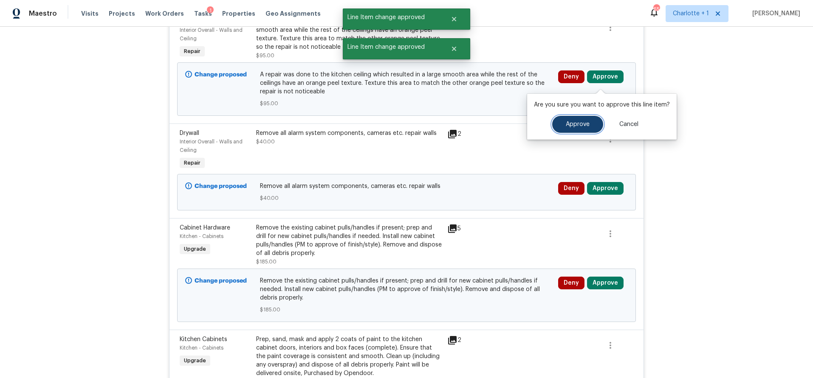
click at [552, 126] on button "Approve" at bounding box center [577, 124] width 51 height 17
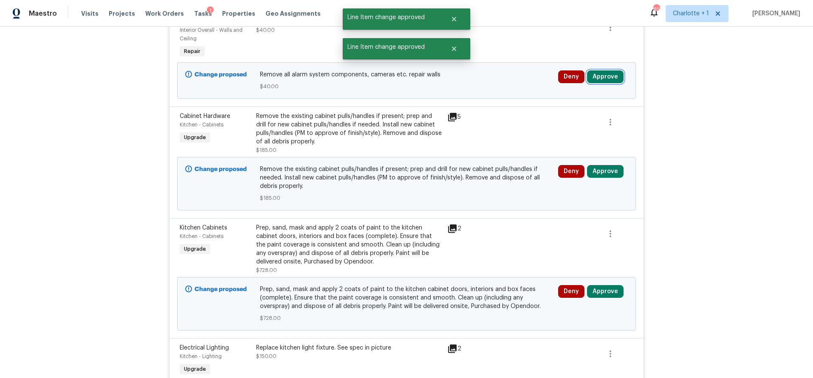
click at [598, 82] on button "Approve" at bounding box center [605, 76] width 37 height 13
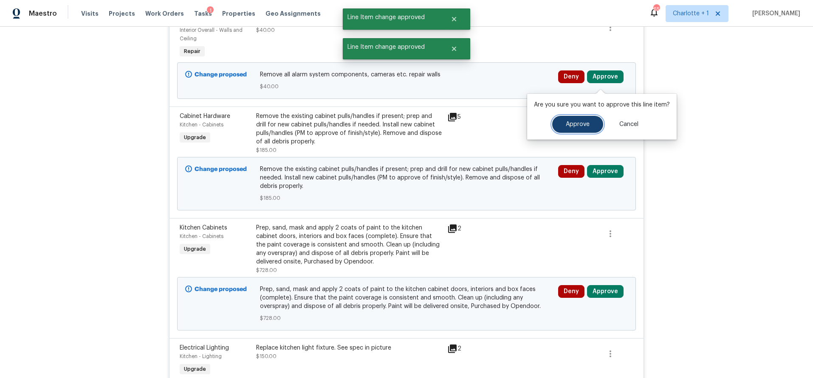
click at [574, 119] on button "Approve" at bounding box center [577, 124] width 51 height 17
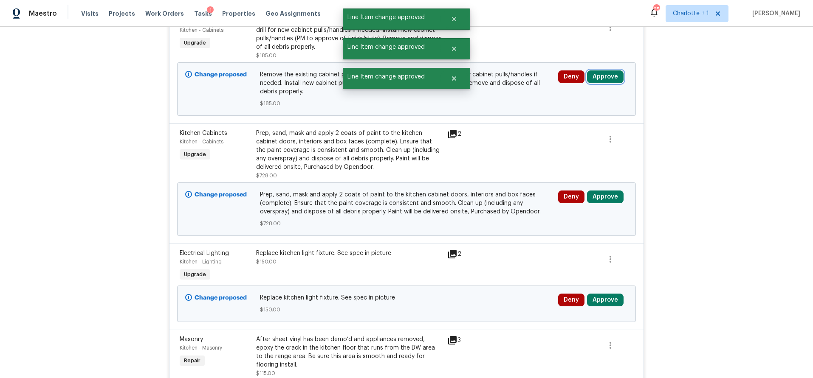
click at [604, 79] on button "Approve" at bounding box center [605, 76] width 37 height 13
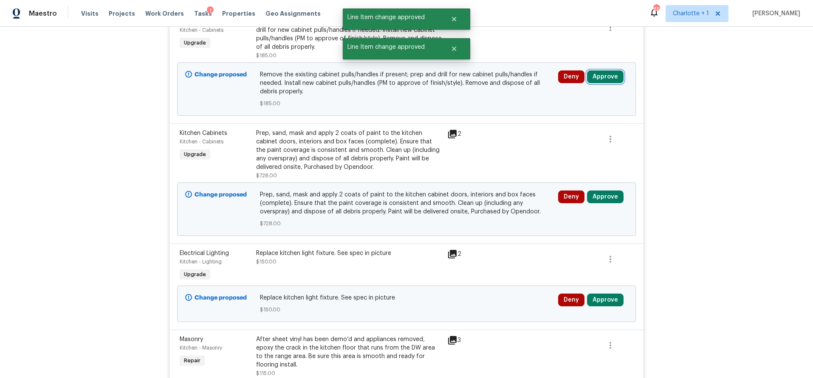
click at [593, 81] on button "Approve" at bounding box center [605, 76] width 37 height 13
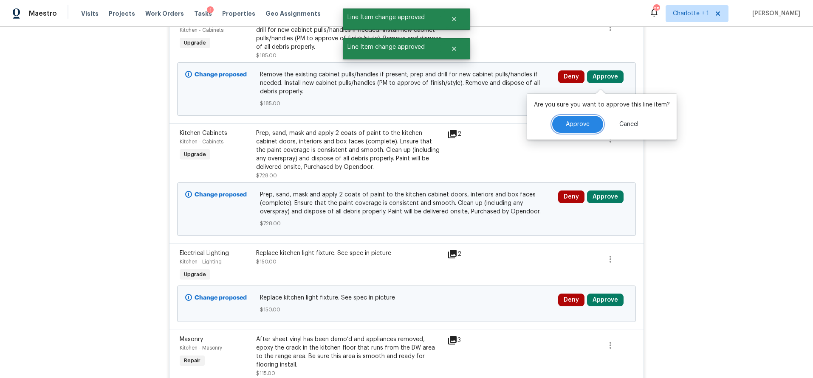
click at [571, 123] on span "Approve" at bounding box center [578, 124] width 24 height 6
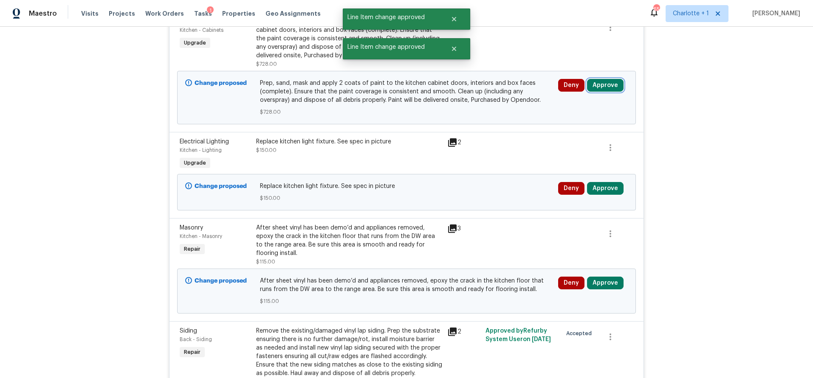
click at [611, 84] on button "Approve" at bounding box center [605, 85] width 37 height 13
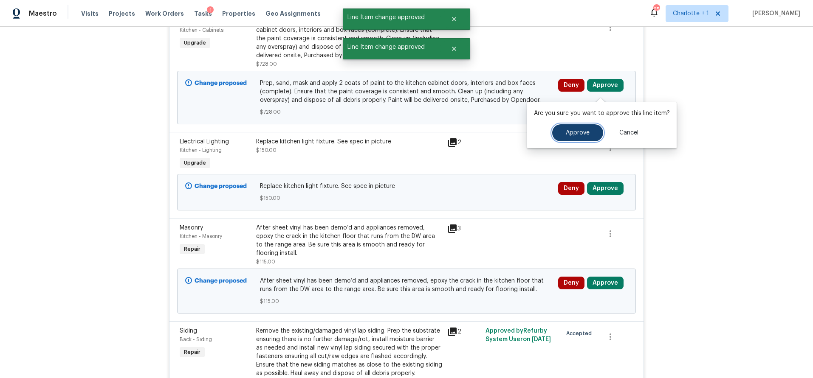
click at [559, 140] on button "Approve" at bounding box center [577, 132] width 51 height 17
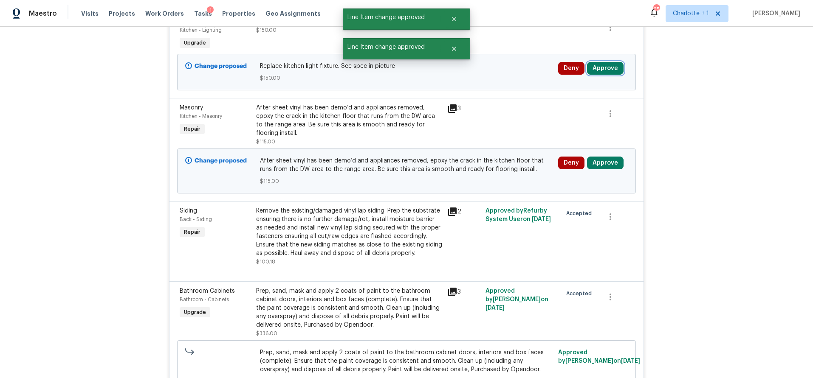
click at [602, 72] on button "Approve" at bounding box center [605, 68] width 37 height 13
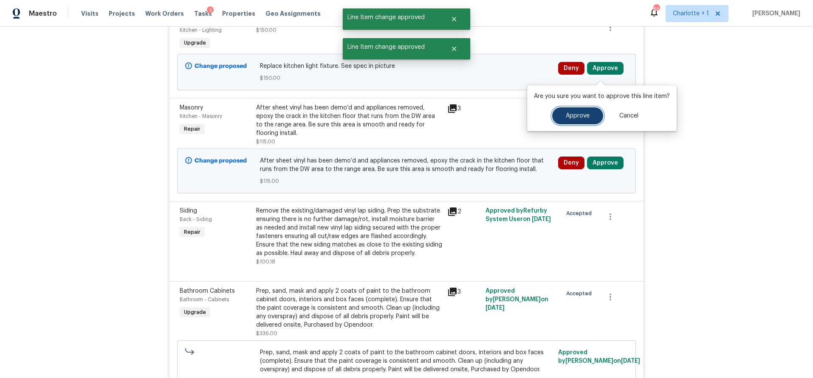
click at [579, 109] on button "Approve" at bounding box center [577, 115] width 51 height 17
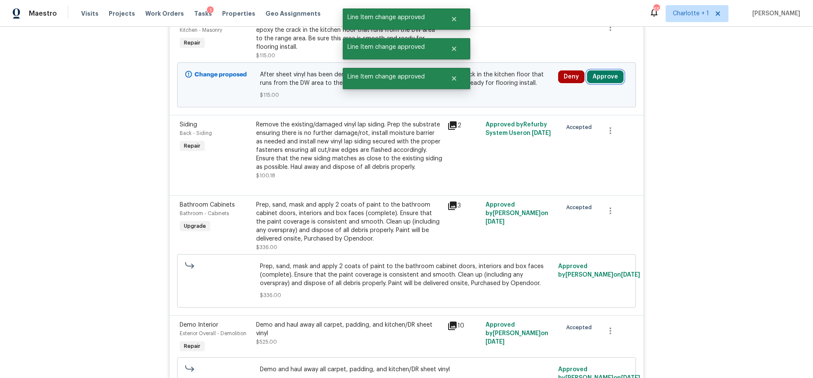
click at [597, 76] on button "Approve" at bounding box center [605, 76] width 37 height 13
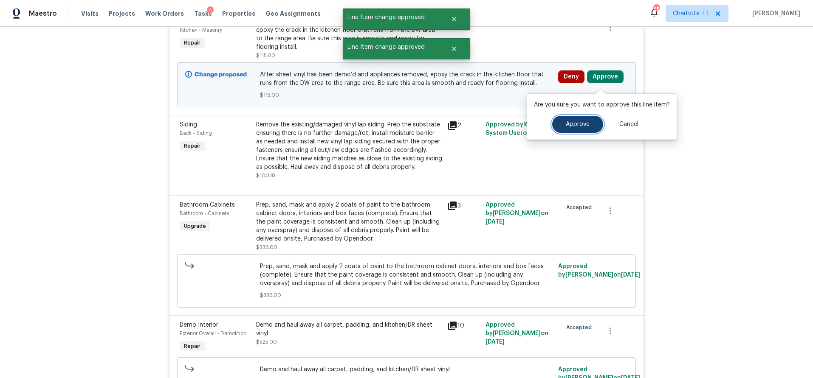
click at [574, 117] on button "Approve" at bounding box center [577, 124] width 51 height 17
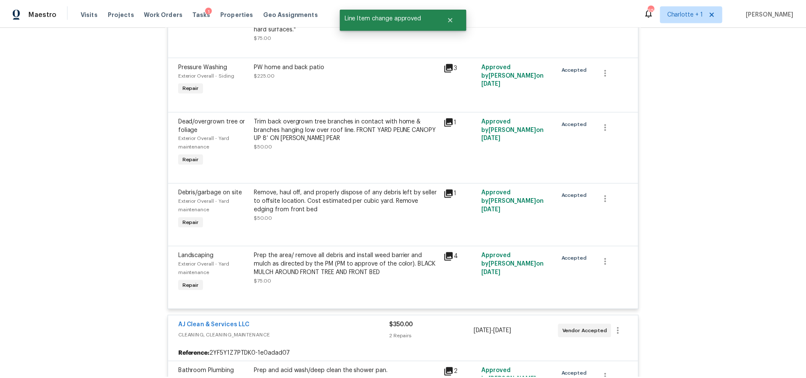
scroll to position [0, 0]
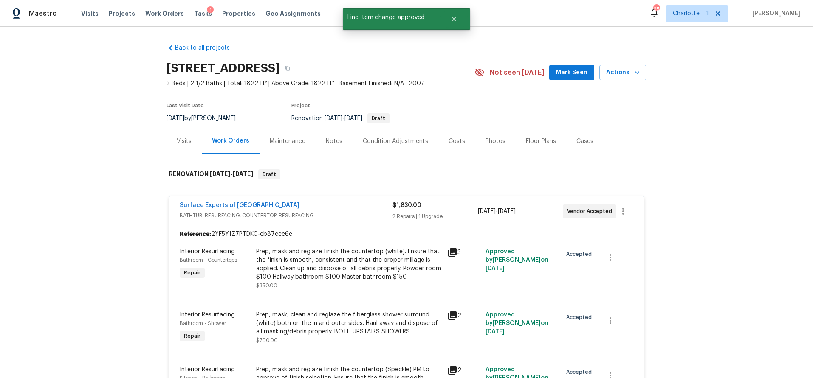
click at [450, 141] on div "Costs" at bounding box center [456, 141] width 17 height 8
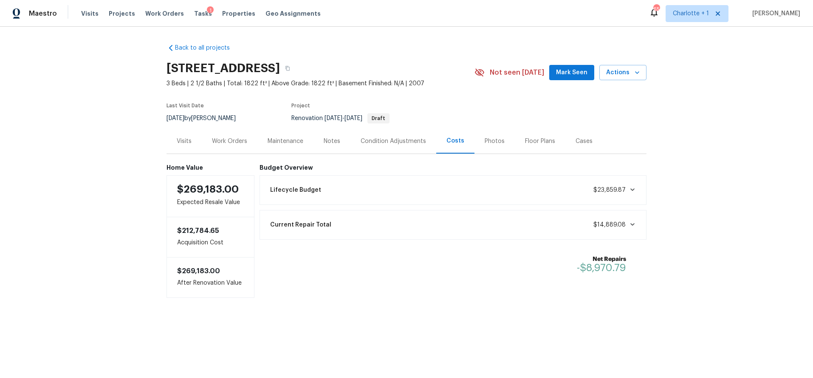
drag, startPoint x: 490, startPoint y: 137, endPoint x: 423, endPoint y: 143, distance: 66.5
click at [490, 137] on div "Photos" at bounding box center [495, 141] width 20 height 8
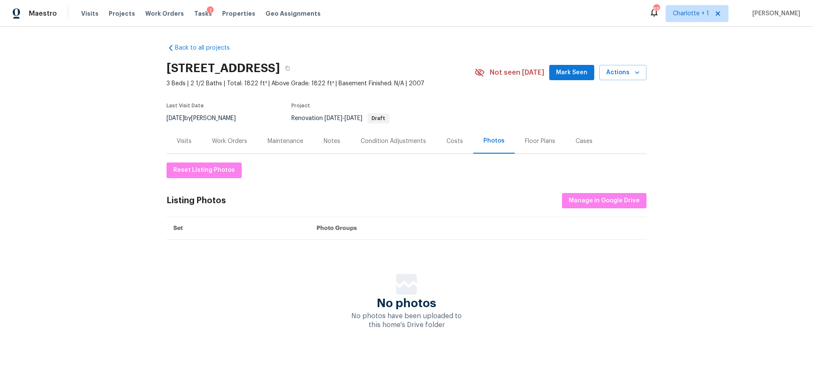
click at [331, 142] on div "Notes" at bounding box center [332, 141] width 17 height 8
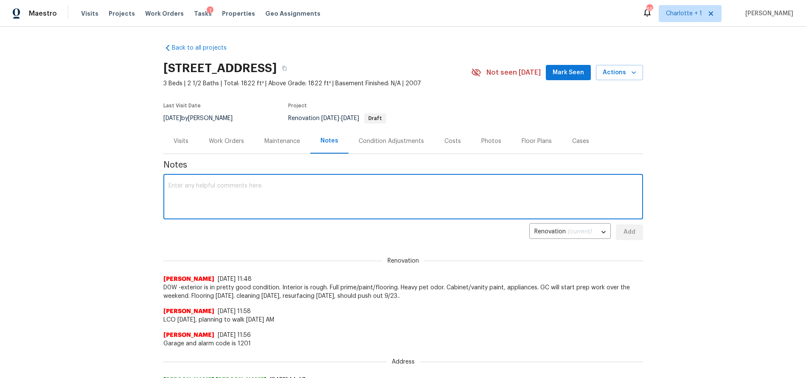
click at [244, 210] on textarea at bounding box center [404, 198] width 470 height 30
type textarea "CO's approved"
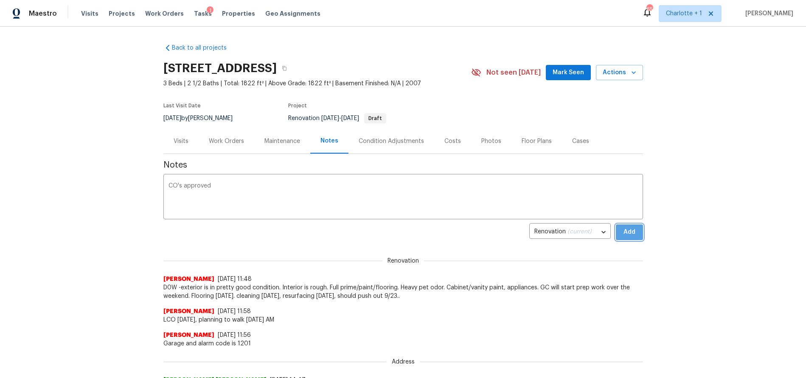
click at [623, 230] on span "Add" at bounding box center [630, 232] width 14 height 11
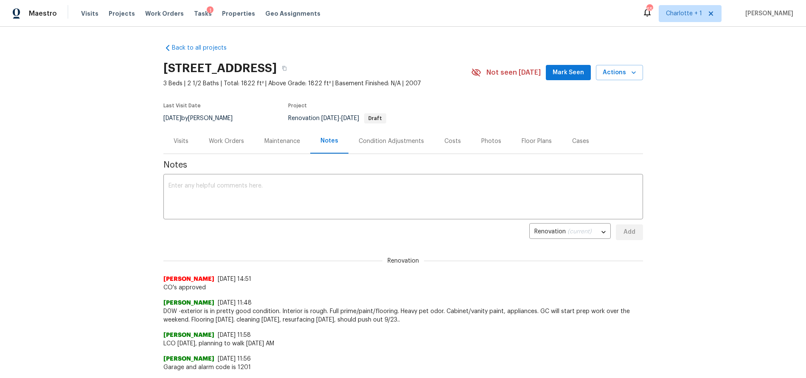
click at [99, 193] on div "Back to all projects 2472 Ingleside Dr, High Point, NC 27265 3 Beds | 2 1/2 Bat…" at bounding box center [403, 203] width 806 height 352
click at [93, 217] on div "Back to all projects 2472 Ingleside Dr, High Point, NC 27265 3 Beds | 2 1/2 Bat…" at bounding box center [403, 203] width 806 height 352
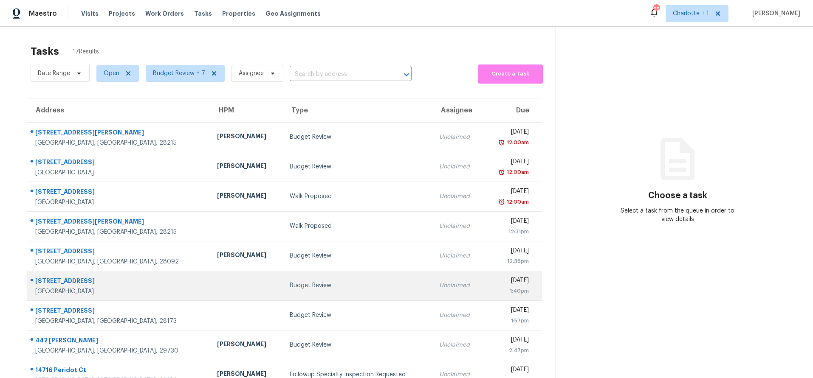
scroll to position [70, 0]
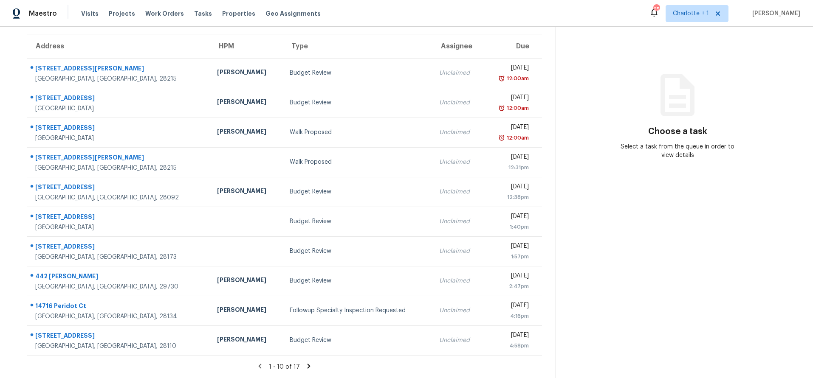
click at [305, 363] on icon at bounding box center [309, 367] width 8 height 8
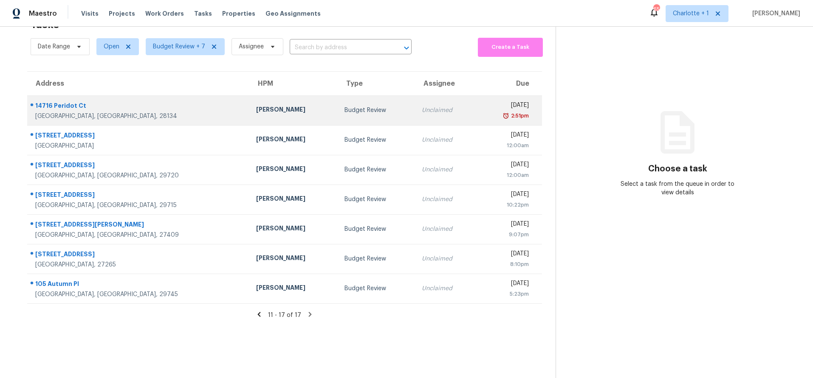
click at [150, 96] on td "[STREET_ADDRESS]" at bounding box center [138, 111] width 222 height 30
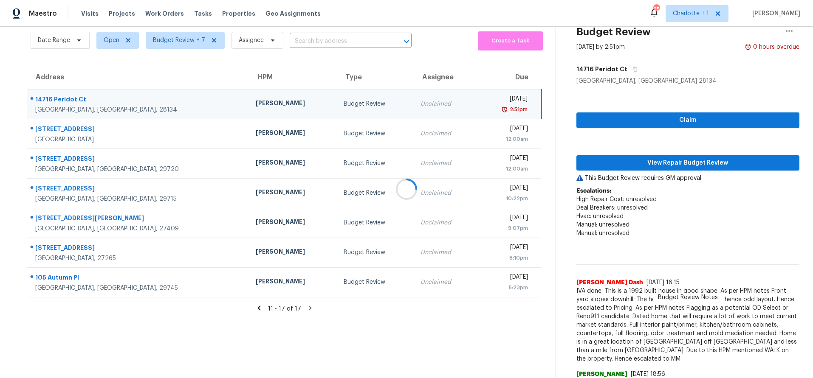
scroll to position [70, 0]
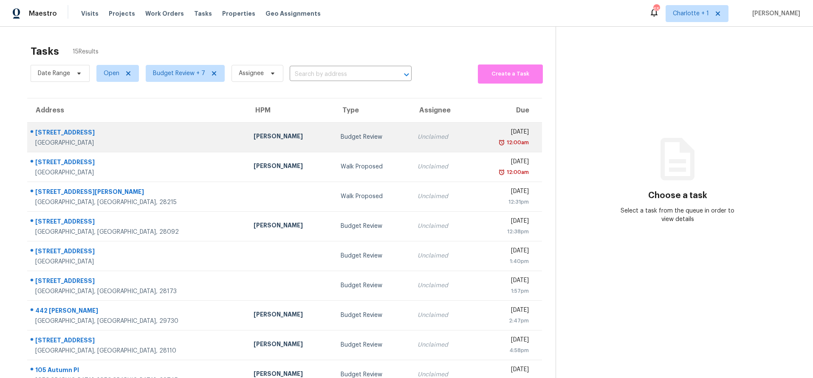
click at [254, 137] on div "Ryan Carder" at bounding box center [290, 137] width 73 height 11
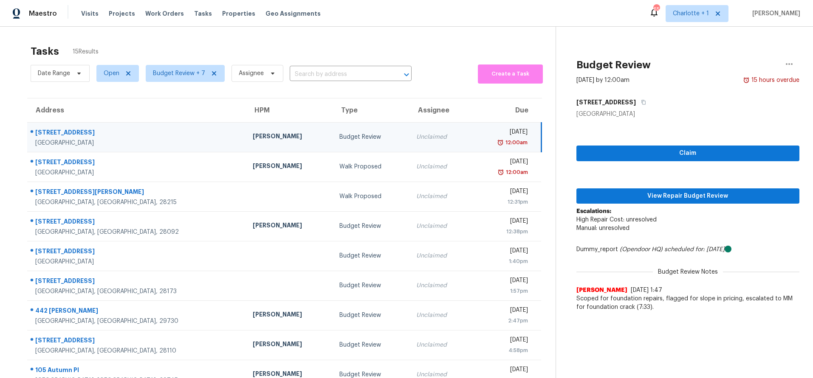
click at [333, 131] on td "Budget Review" at bounding box center [371, 137] width 77 height 30
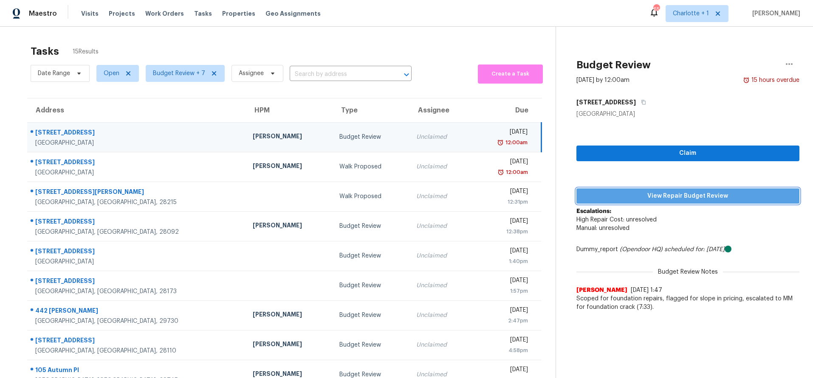
click at [621, 198] on span "View Repair Budget Review" at bounding box center [687, 196] width 209 height 11
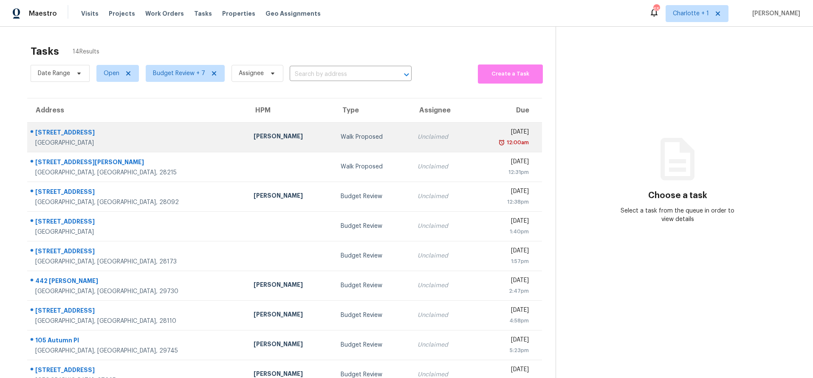
click at [334, 130] on td "Walk Proposed" at bounding box center [372, 137] width 77 height 30
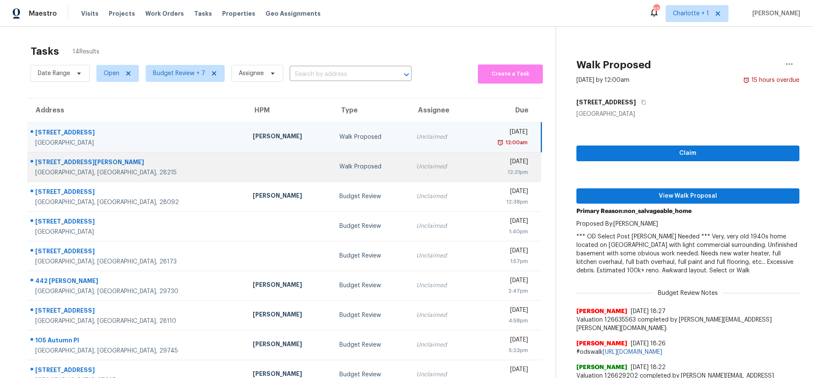
click at [257, 166] on div at bounding box center [289, 167] width 73 height 2
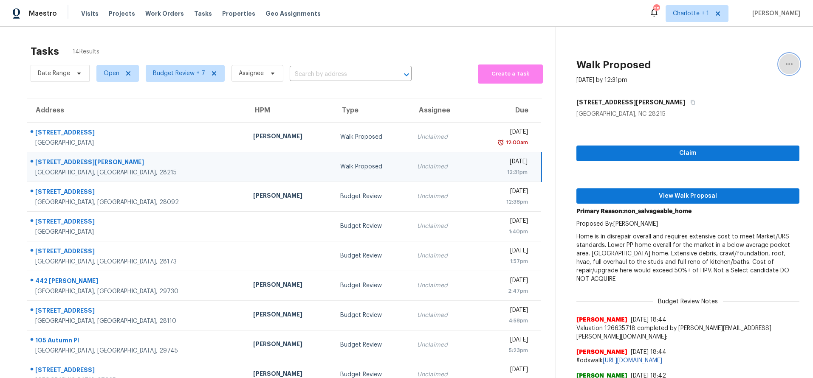
click at [785, 63] on icon "button" at bounding box center [789, 64] width 10 height 10
click at [729, 65] on div "Cancel this task" at bounding box center [734, 66] width 66 height 8
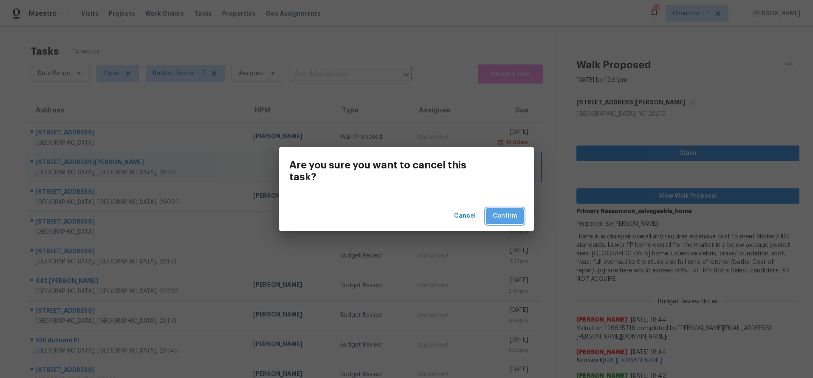
click at [513, 215] on span "Confirm" at bounding box center [505, 216] width 24 height 11
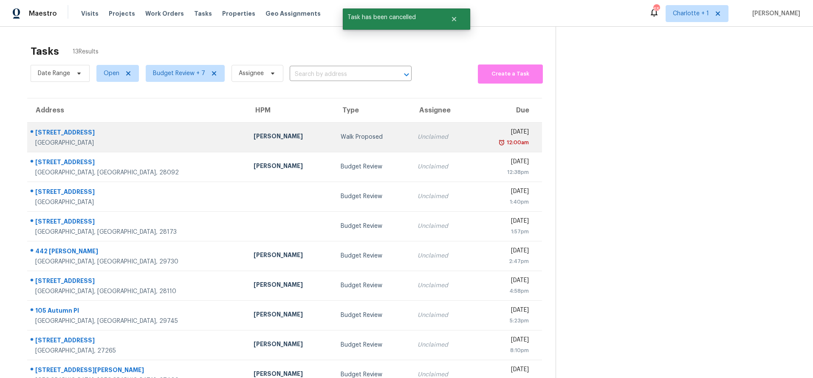
click at [254, 132] on div "[PERSON_NAME]" at bounding box center [290, 137] width 73 height 11
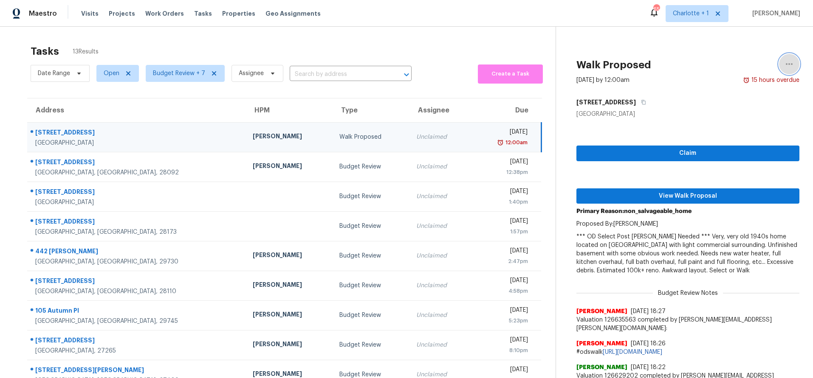
click at [784, 62] on icon "button" at bounding box center [789, 64] width 10 height 10
click at [714, 64] on div "Cancel this task" at bounding box center [734, 66] width 66 height 8
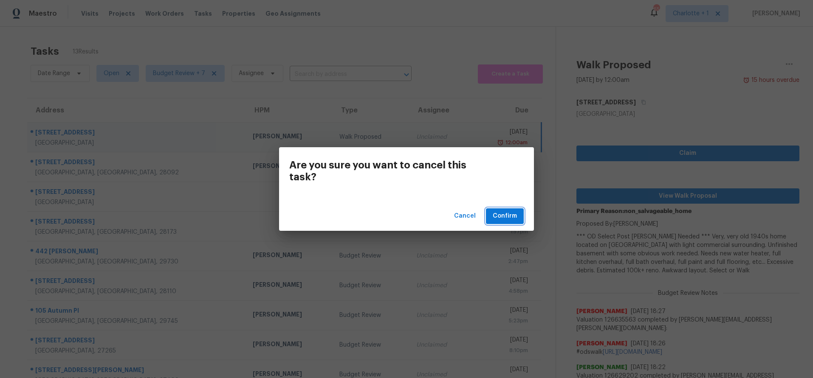
click at [512, 213] on span "Confirm" at bounding box center [505, 216] width 24 height 11
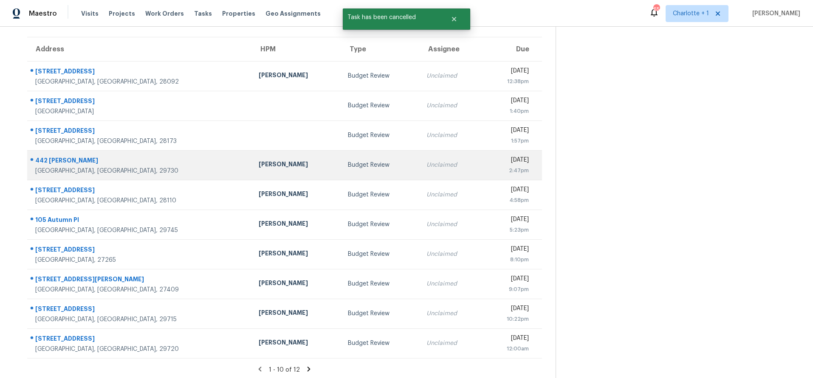
scroll to position [63, 0]
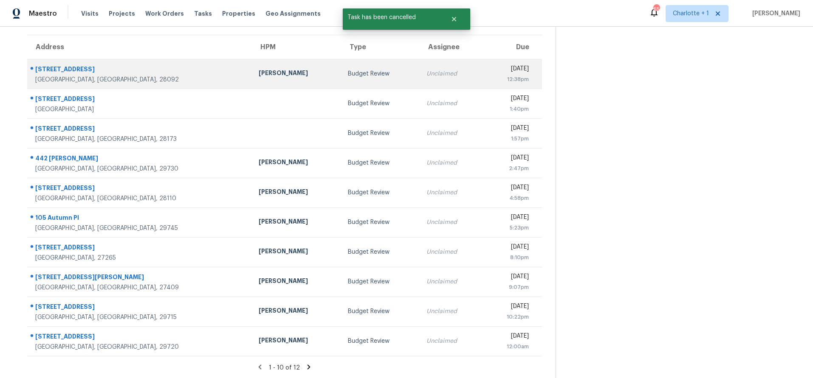
click at [341, 80] on td "Budget Review" at bounding box center [380, 74] width 78 height 30
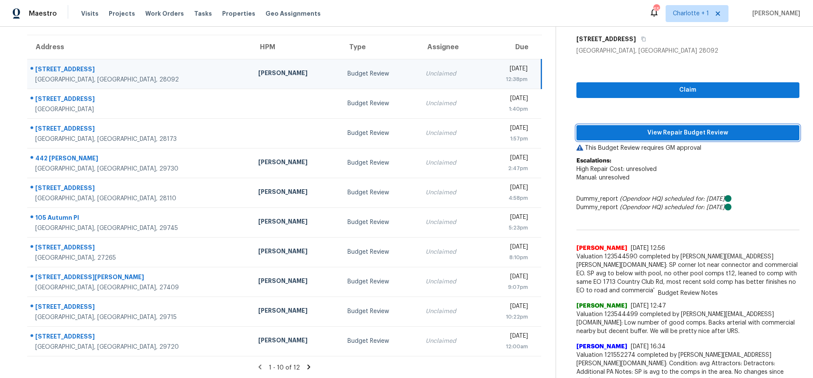
click at [689, 131] on span "View Repair Budget Review" at bounding box center [687, 133] width 209 height 11
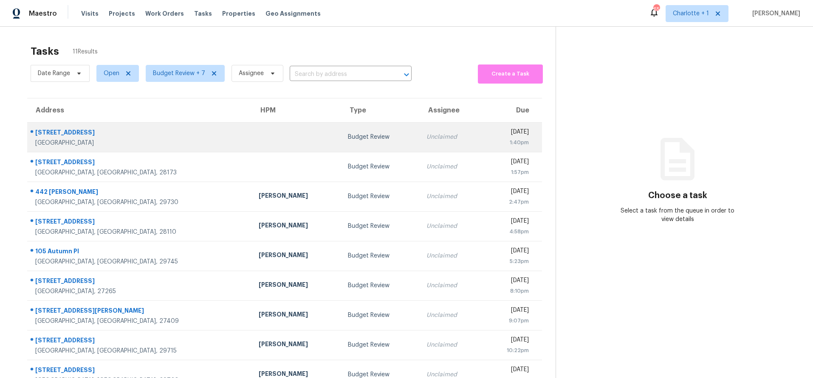
click at [252, 141] on td at bounding box center [296, 137] width 89 height 30
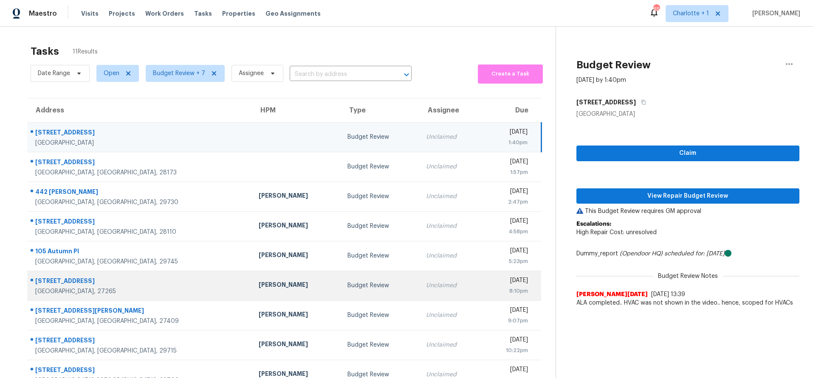
scroll to position [70, 0]
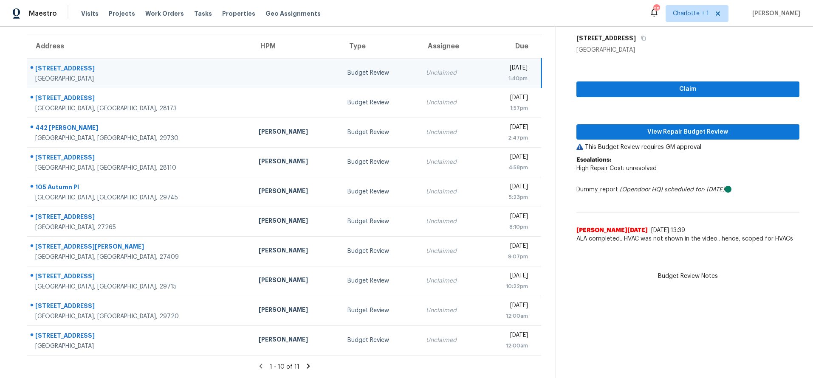
click at [305, 363] on icon at bounding box center [309, 367] width 8 height 8
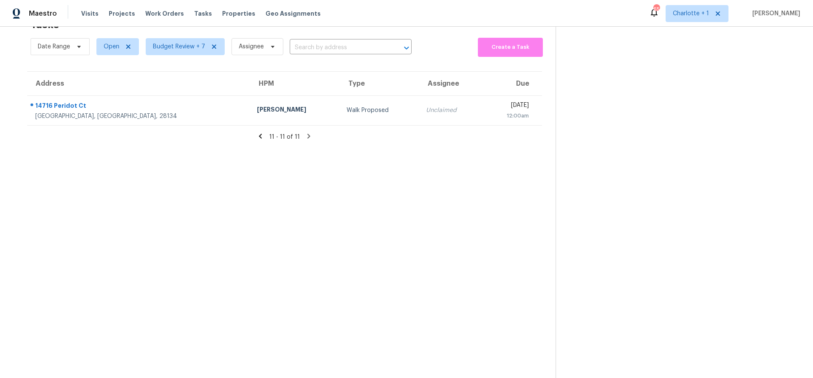
drag, startPoint x: 96, startPoint y: 197, endPoint x: 179, endPoint y: 194, distance: 82.9
click at [96, 197] on section "Tasks 11 Results Date Range Open Budget Review + 7 Assignee ​ Create a Task Add…" at bounding box center [285, 196] width 542 height 365
click at [259, 134] on icon at bounding box center [260, 136] width 3 height 5
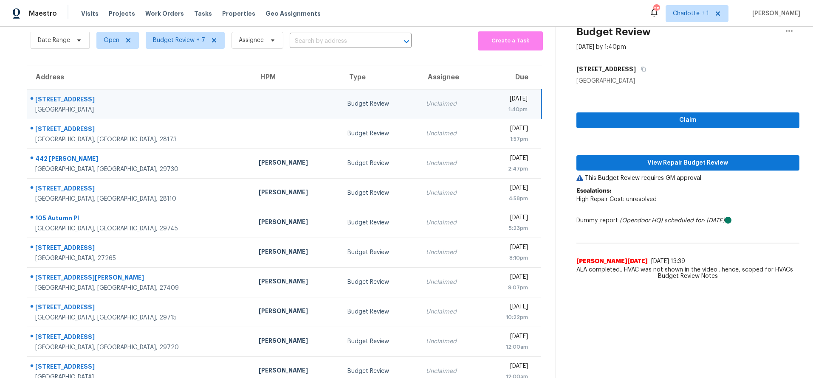
scroll to position [70, 0]
